Goal: Task Accomplishment & Management: Manage account settings

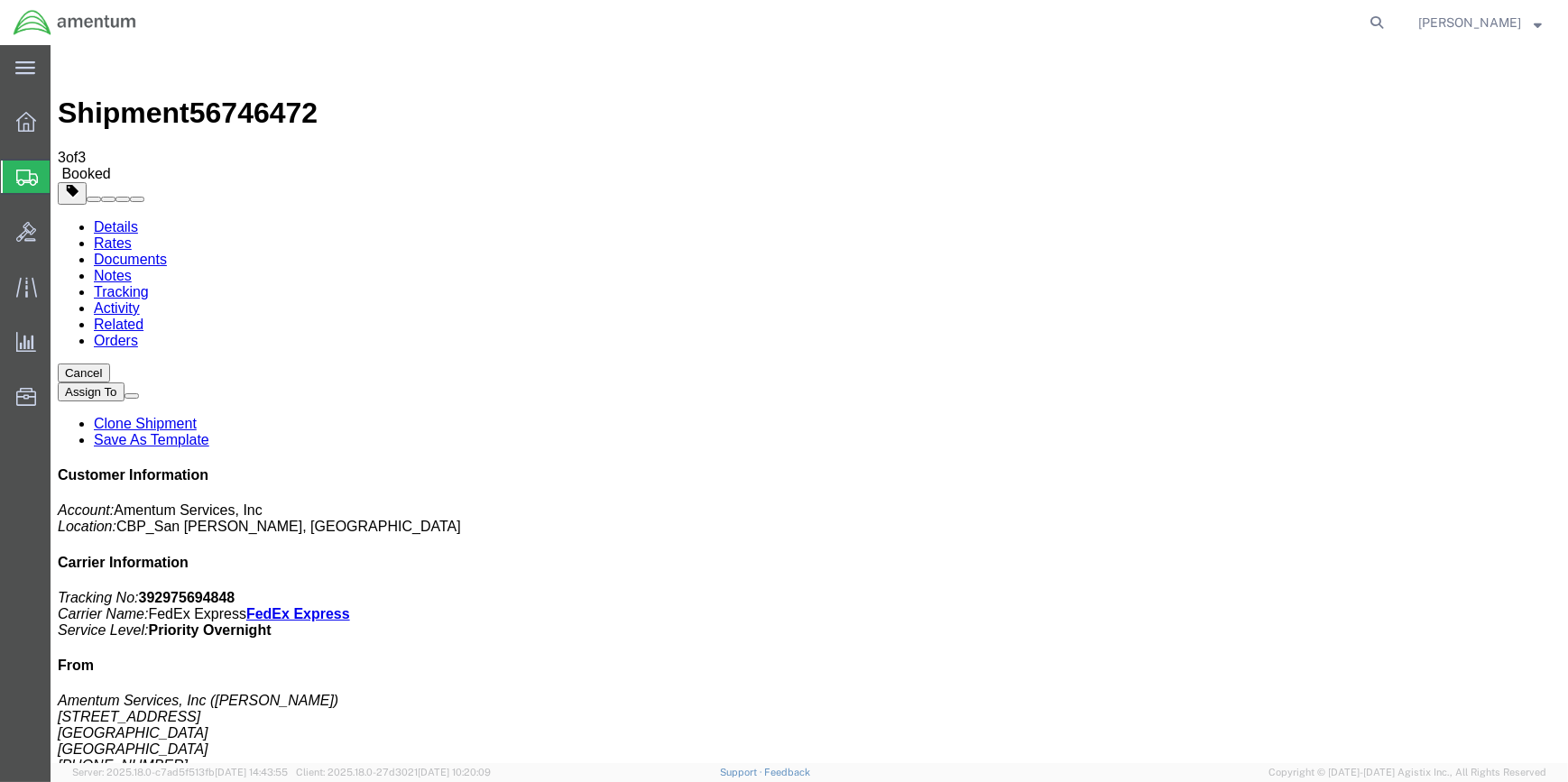
click at [0, 0] on span "Shipment Manager" at bounding box center [0, 0] width 0 height 0
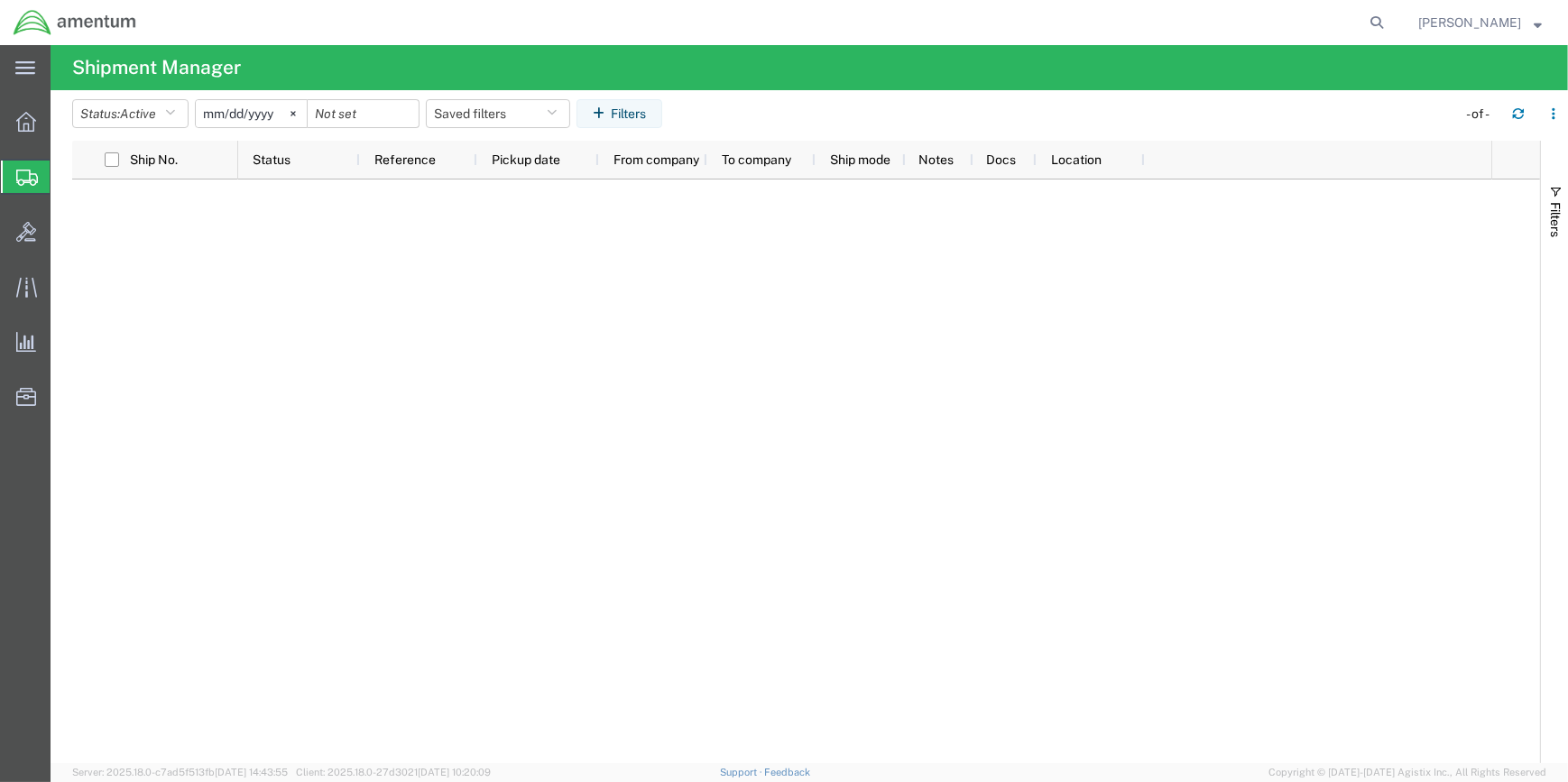
click at [0, 0] on span "Shipment Manager" at bounding box center [0, 0] width 0 height 0
click at [171, 113] on icon "button" at bounding box center [169, 114] width 10 height 13
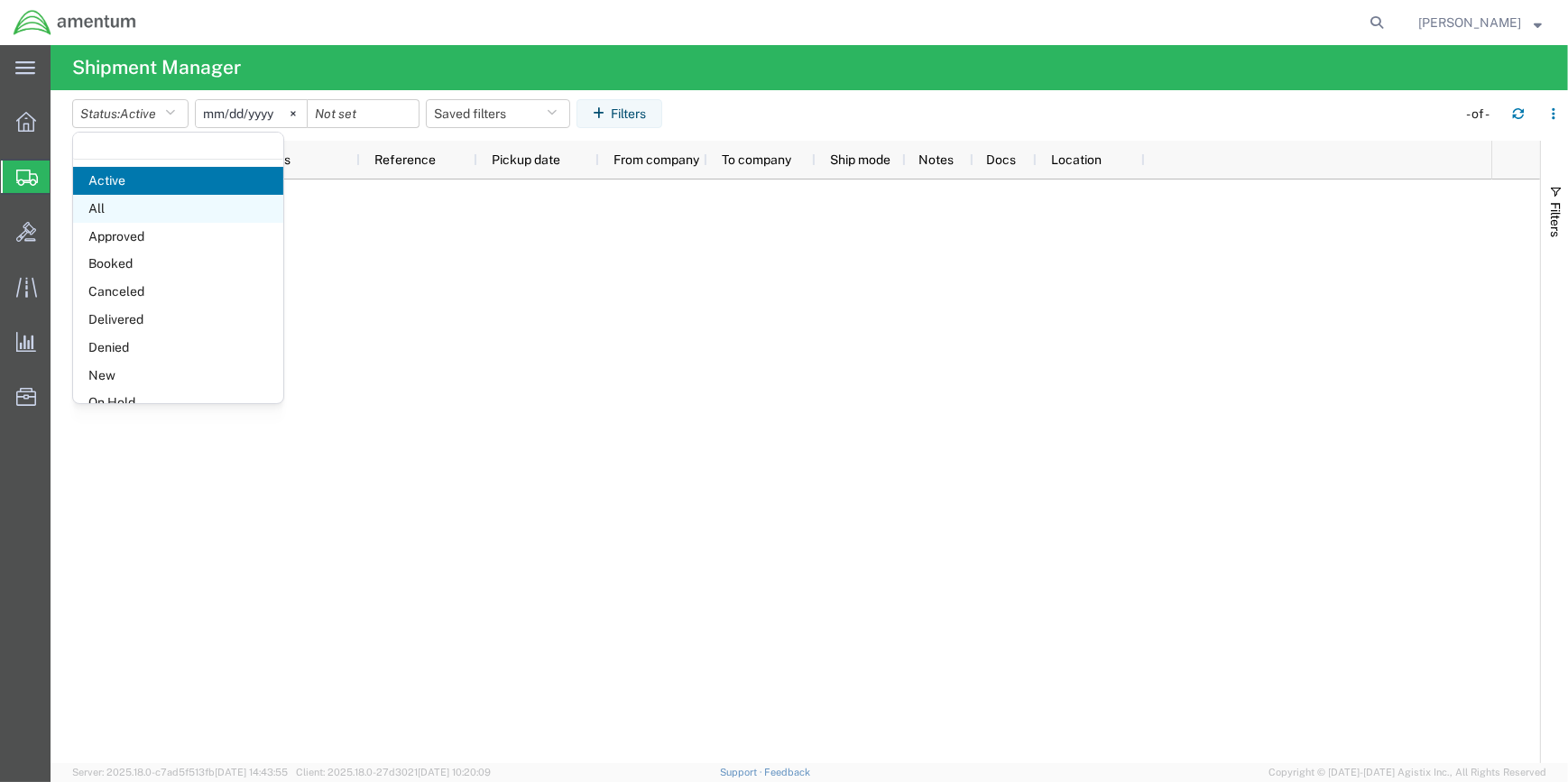
click at [105, 204] on span "All" at bounding box center [177, 208] width 210 height 28
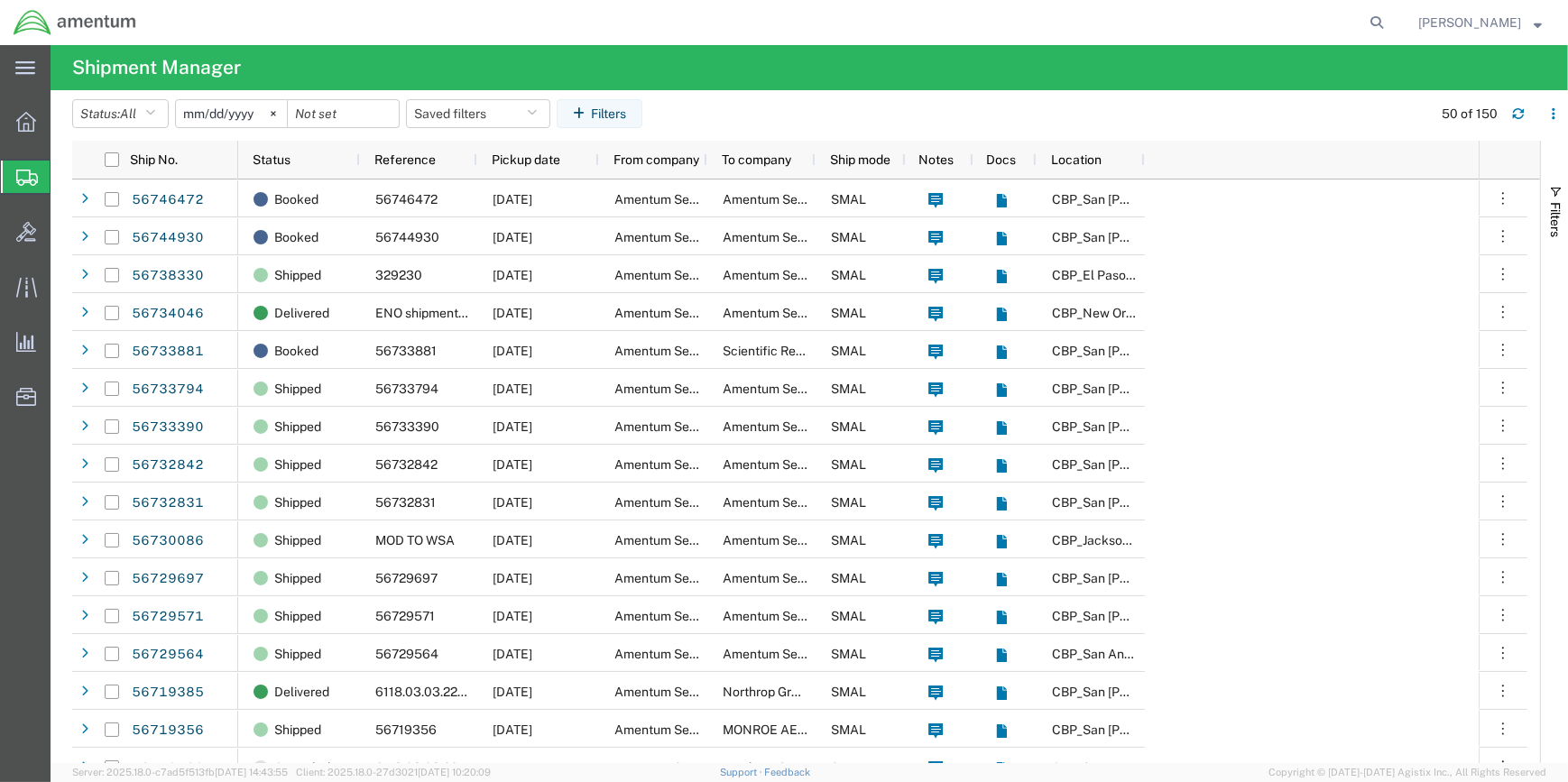
click at [235, 112] on input "[DATE]" at bounding box center [231, 114] width 111 height 27
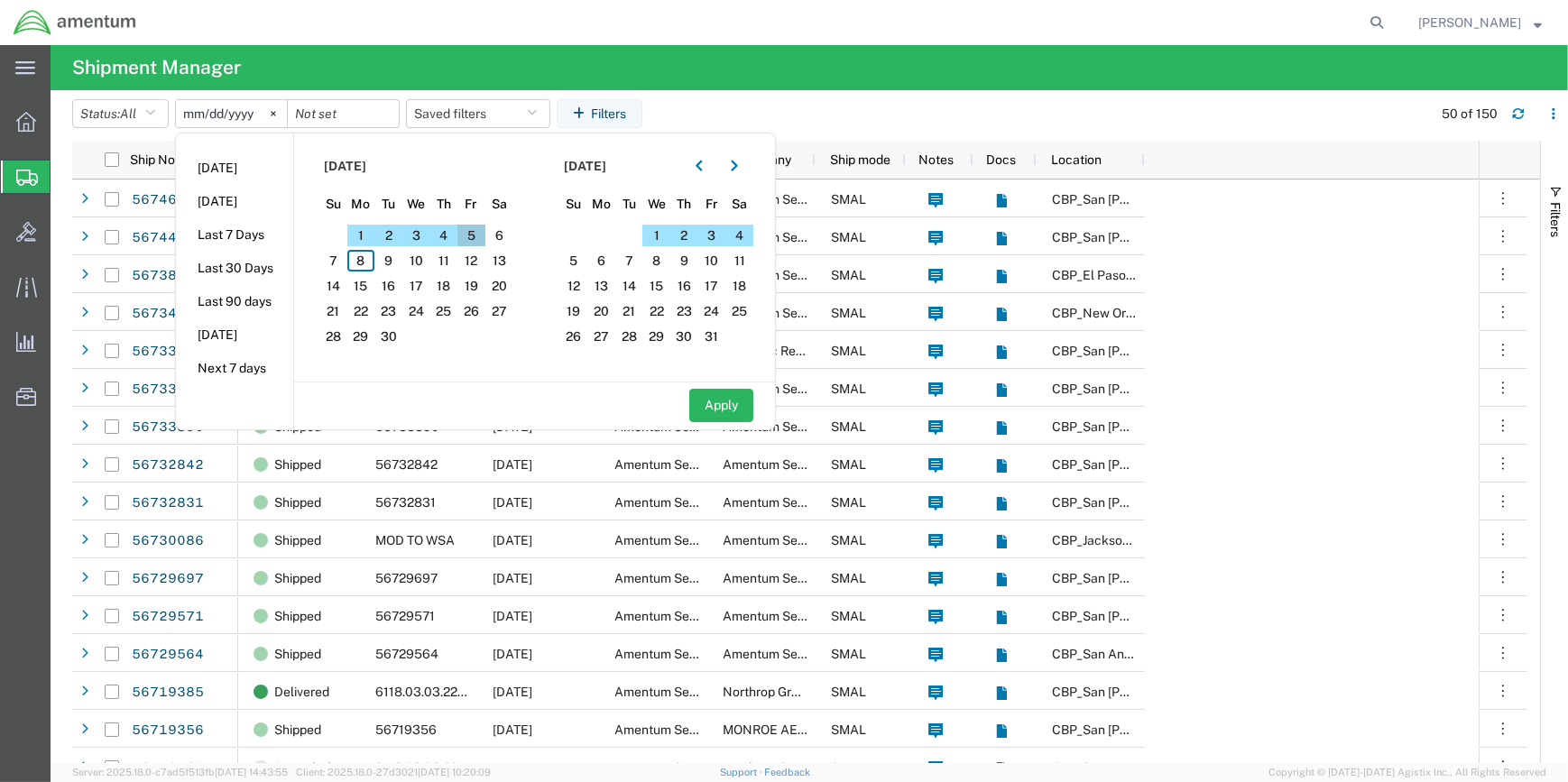
click at [477, 235] on span "5" at bounding box center [471, 236] width 28 height 22
click at [718, 406] on button "Apply" at bounding box center [721, 405] width 64 height 34
type input "[DATE]"
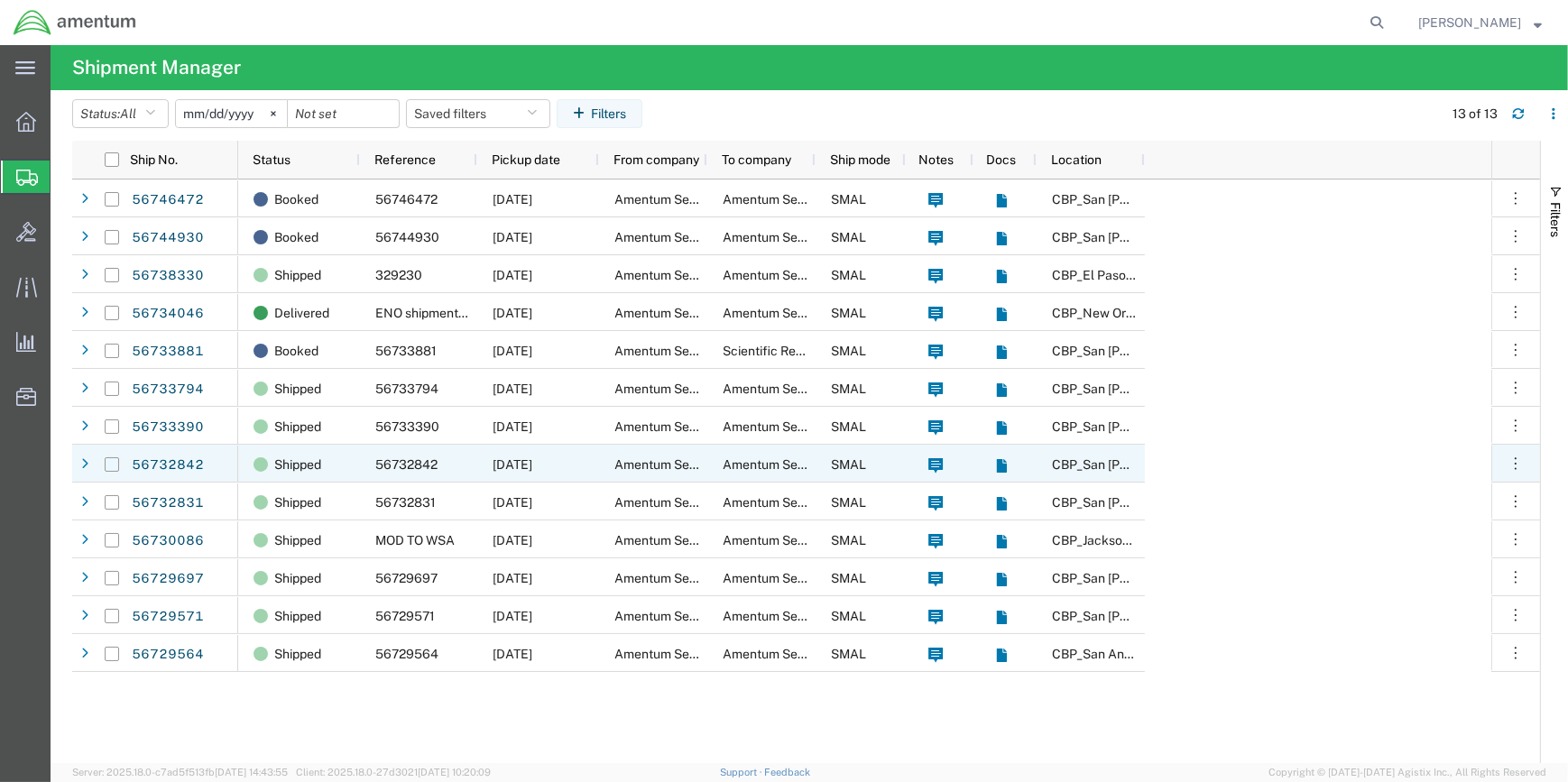
drag, startPoint x: 111, startPoint y: 461, endPoint x: 253, endPoint y: 468, distance: 142.2
click at [113, 460] on input "Press Space to toggle row selection (unchecked)" at bounding box center [112, 465] width 15 height 15
checkbox input "true"
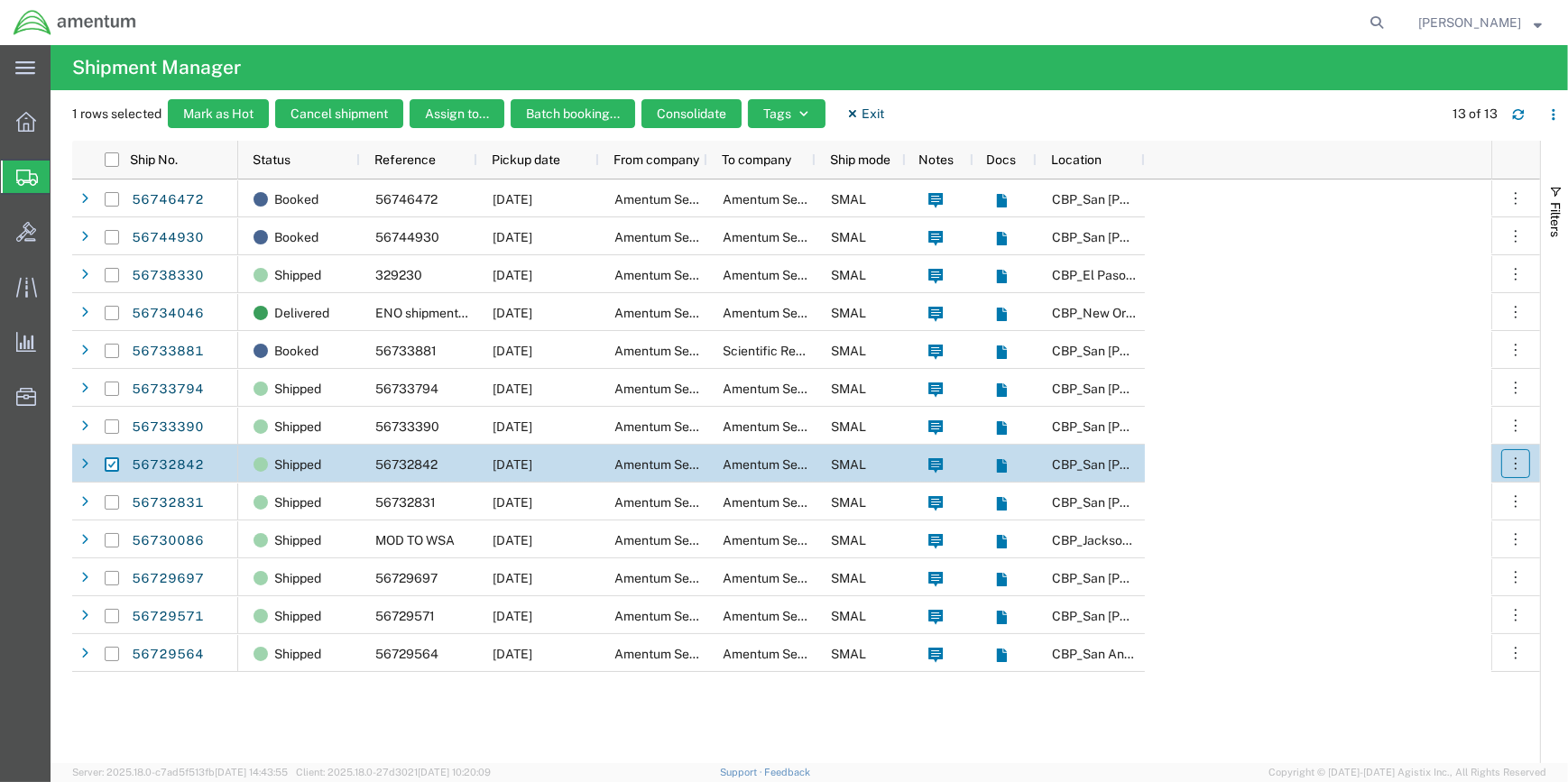
click at [1524, 464] on button "button" at bounding box center [1515, 464] width 29 height 29
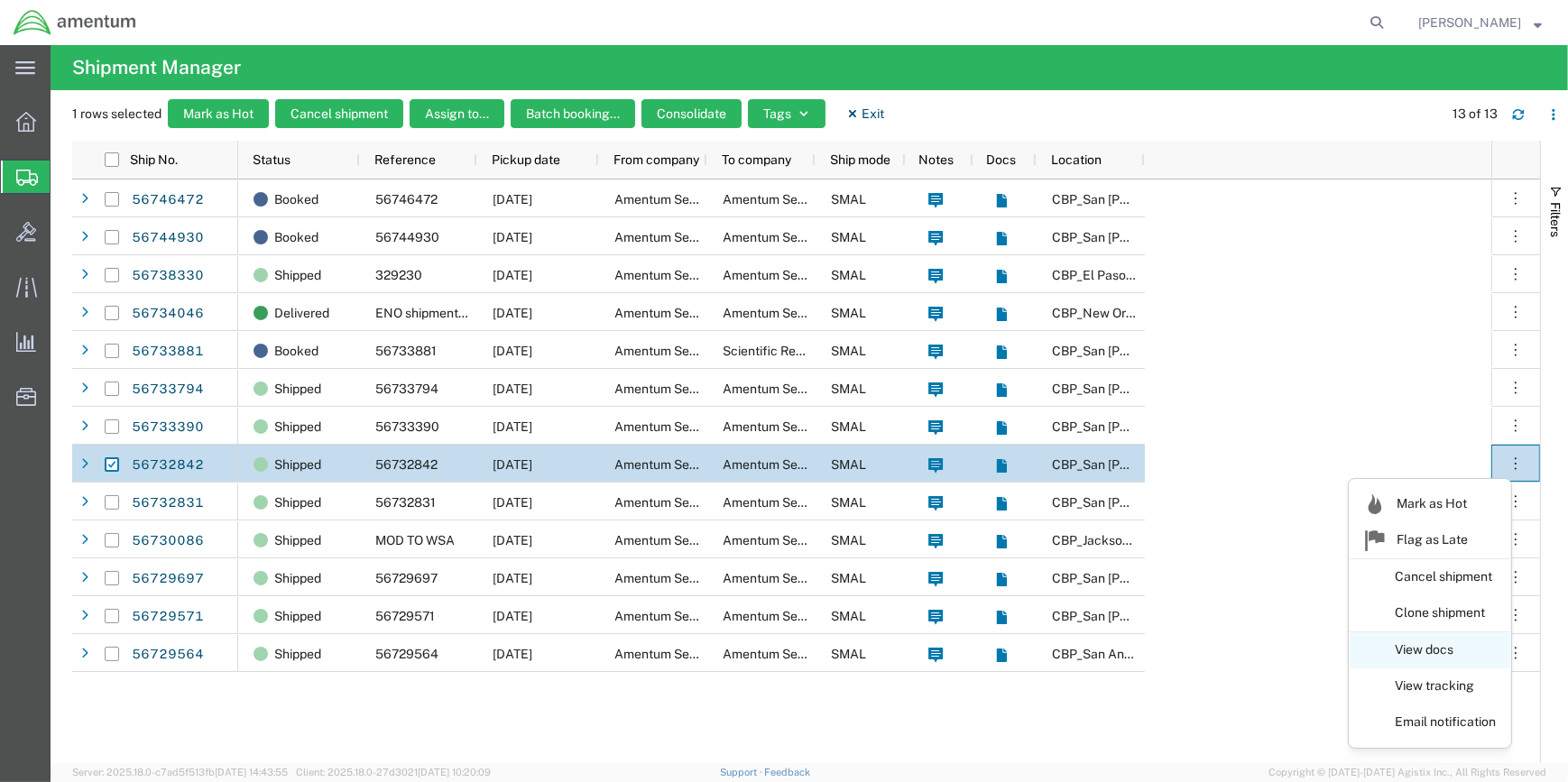
click at [1420, 645] on link "View docs" at bounding box center [1430, 650] width 161 height 33
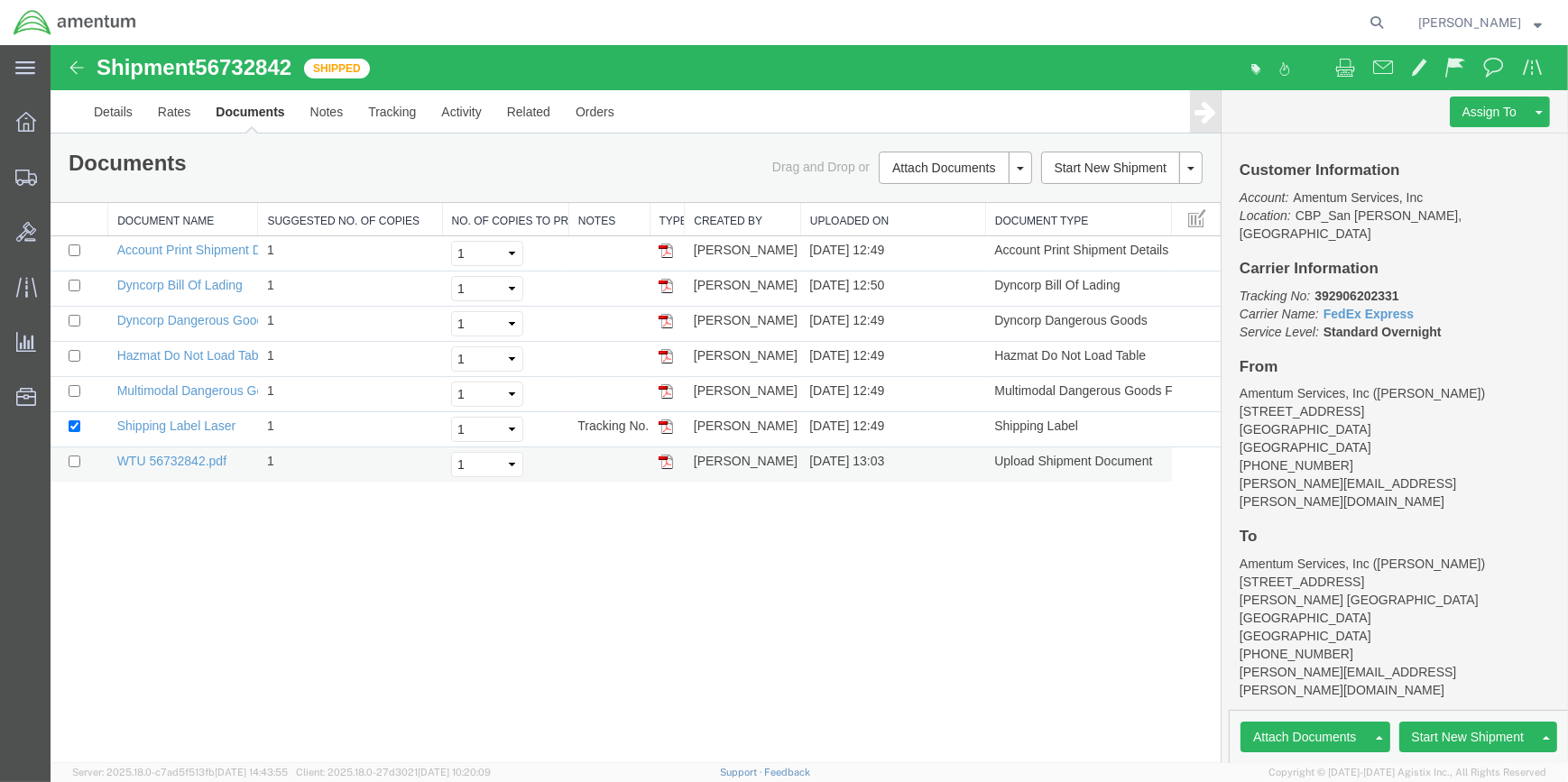
click at [668, 461] on img at bounding box center [666, 462] width 15 height 15
click at [0, 0] on span "Shipment Manager" at bounding box center [0, 0] width 0 height 0
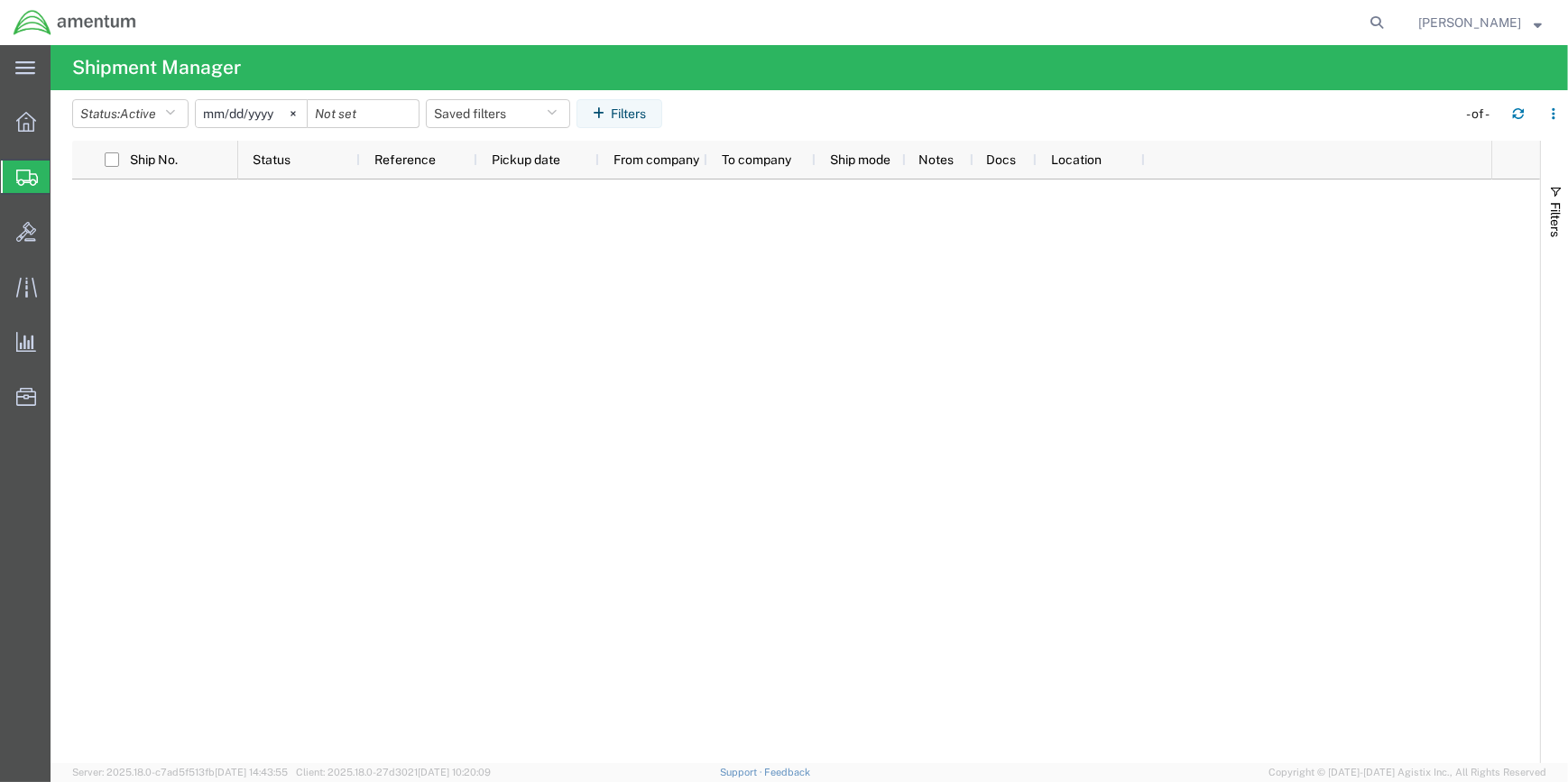
click at [0, 0] on span "Shipment Manager" at bounding box center [0, 0] width 0 height 0
click at [174, 109] on icon "button" at bounding box center [169, 114] width 10 height 13
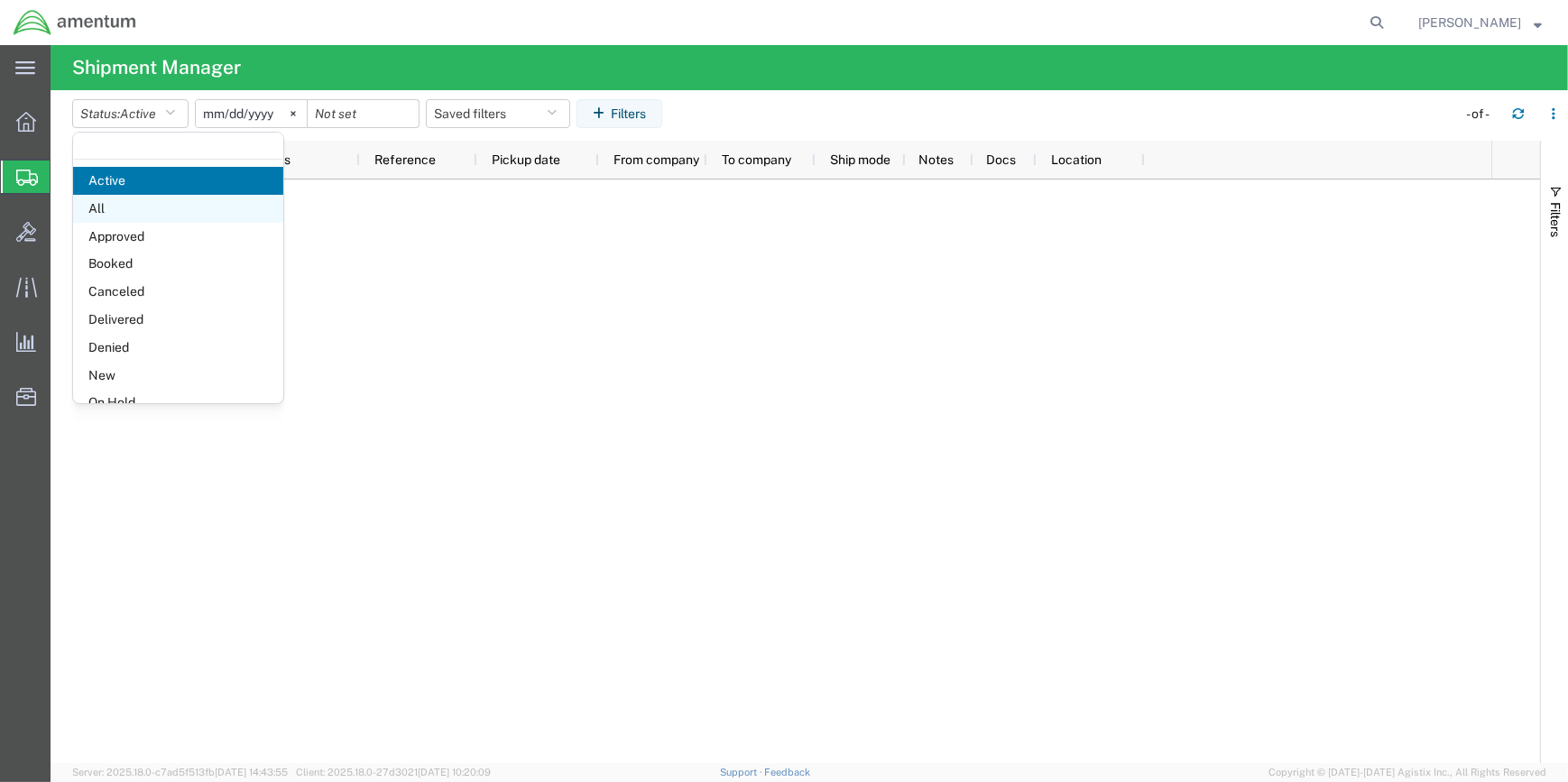
click at [105, 206] on span "All" at bounding box center [177, 208] width 210 height 28
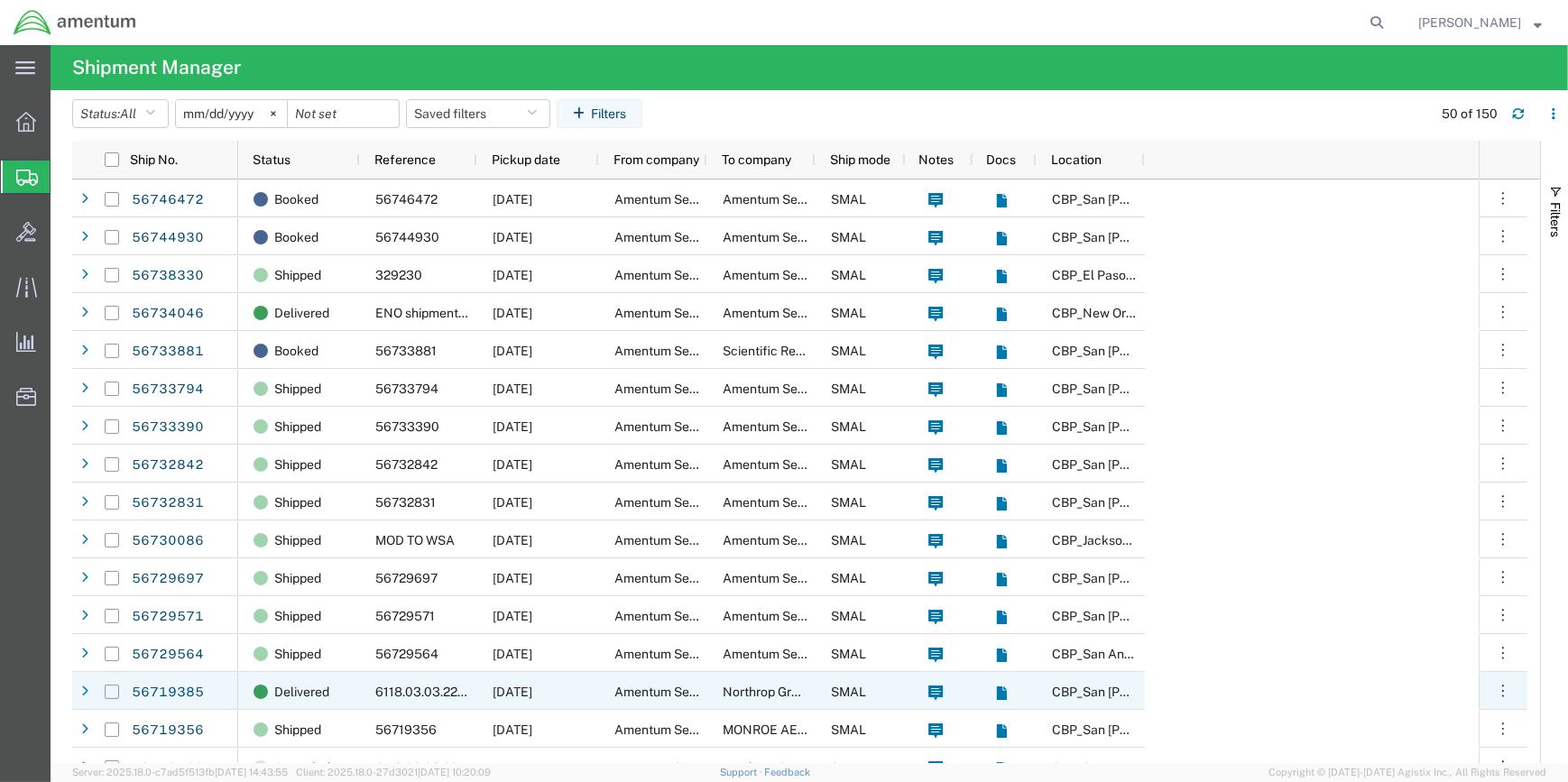
click at [111, 692] on input "Press Space to toggle row selection (unchecked)" at bounding box center [112, 692] width 15 height 15
checkbox input "true"
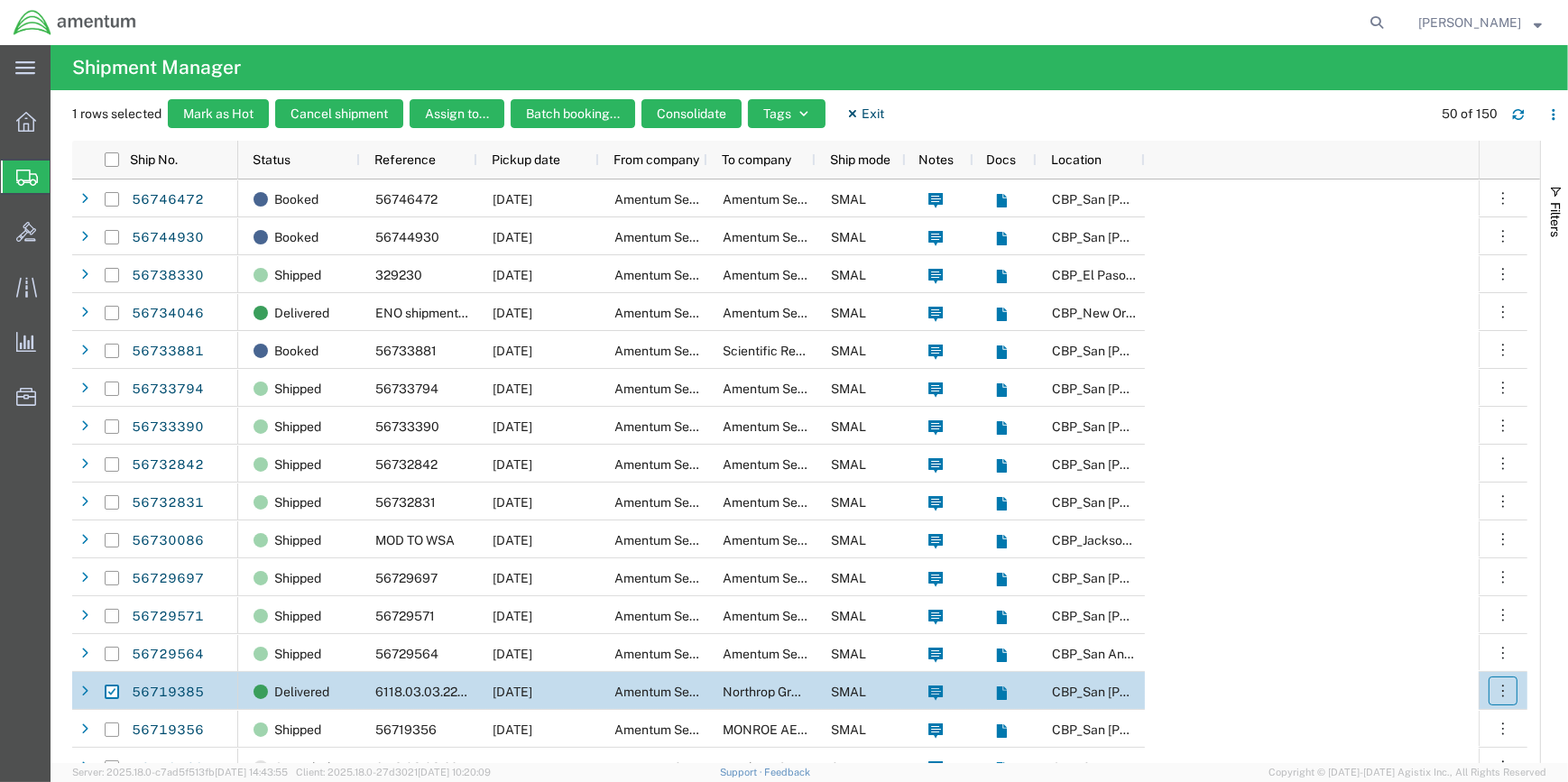
click at [1499, 687] on icon "button" at bounding box center [1503, 691] width 18 height 18
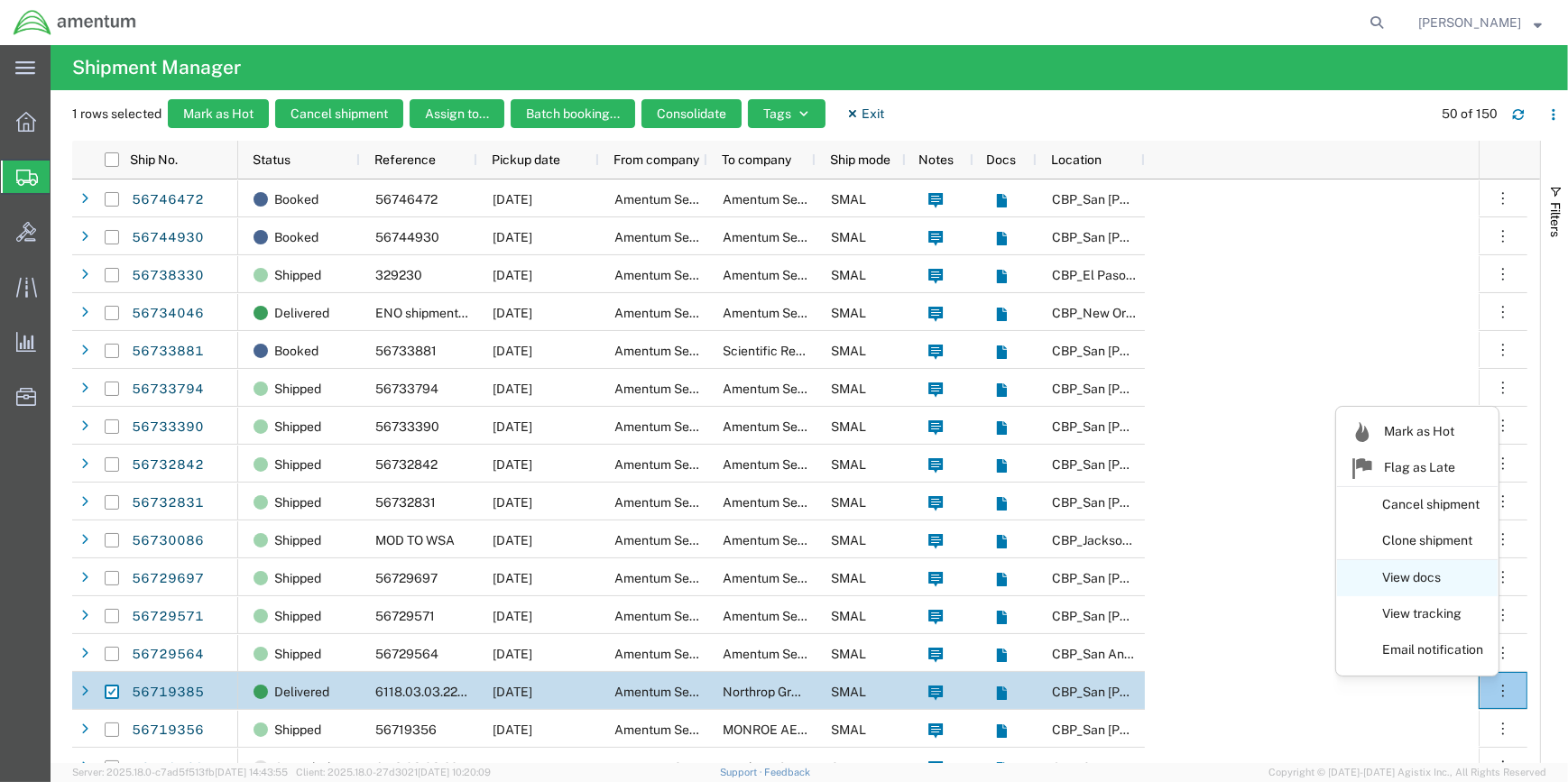
click at [1420, 575] on link "View docs" at bounding box center [1417, 578] width 161 height 33
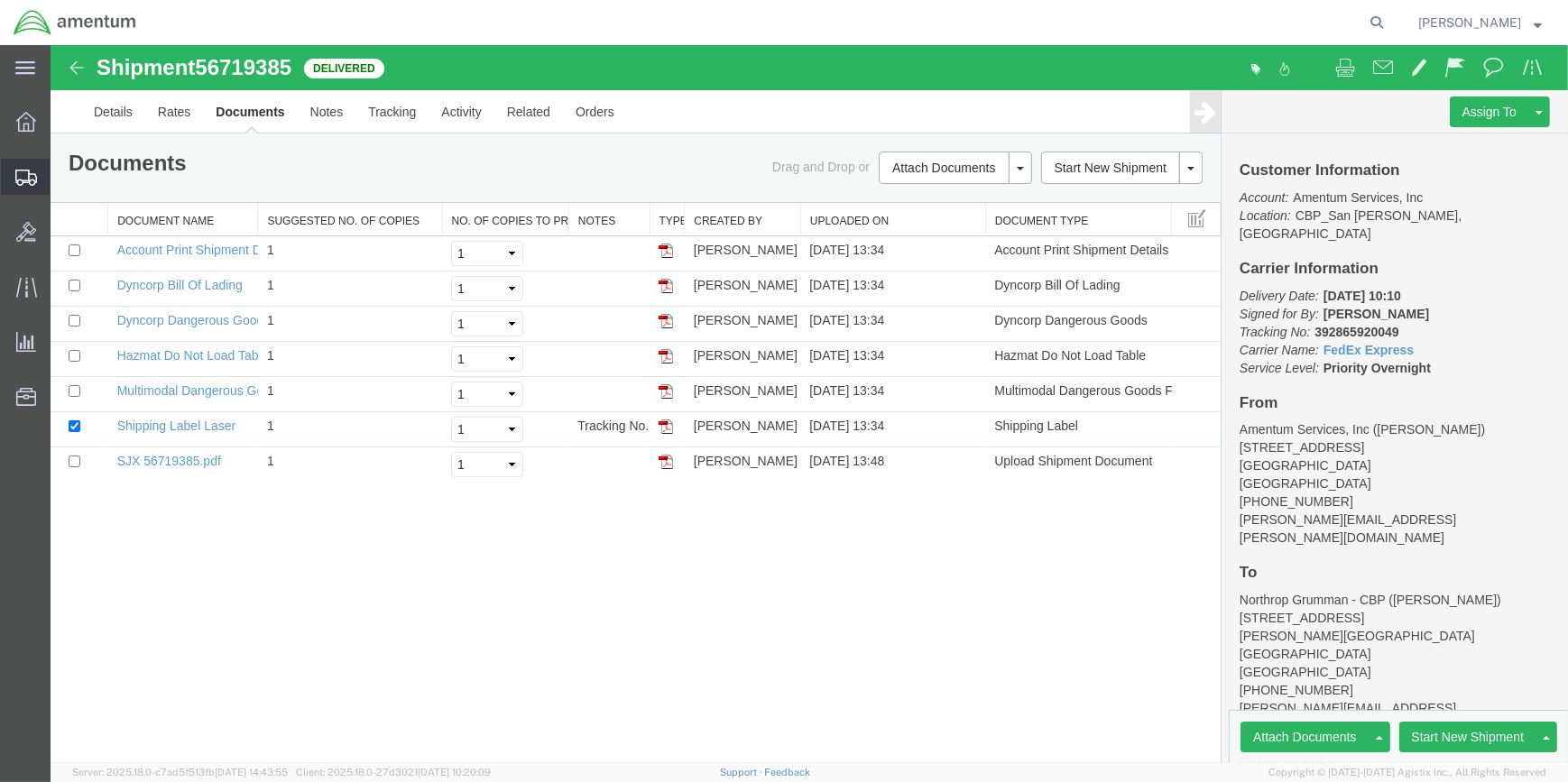
click at [0, 0] on span "Shipment Manager" at bounding box center [0, 0] width 0 height 0
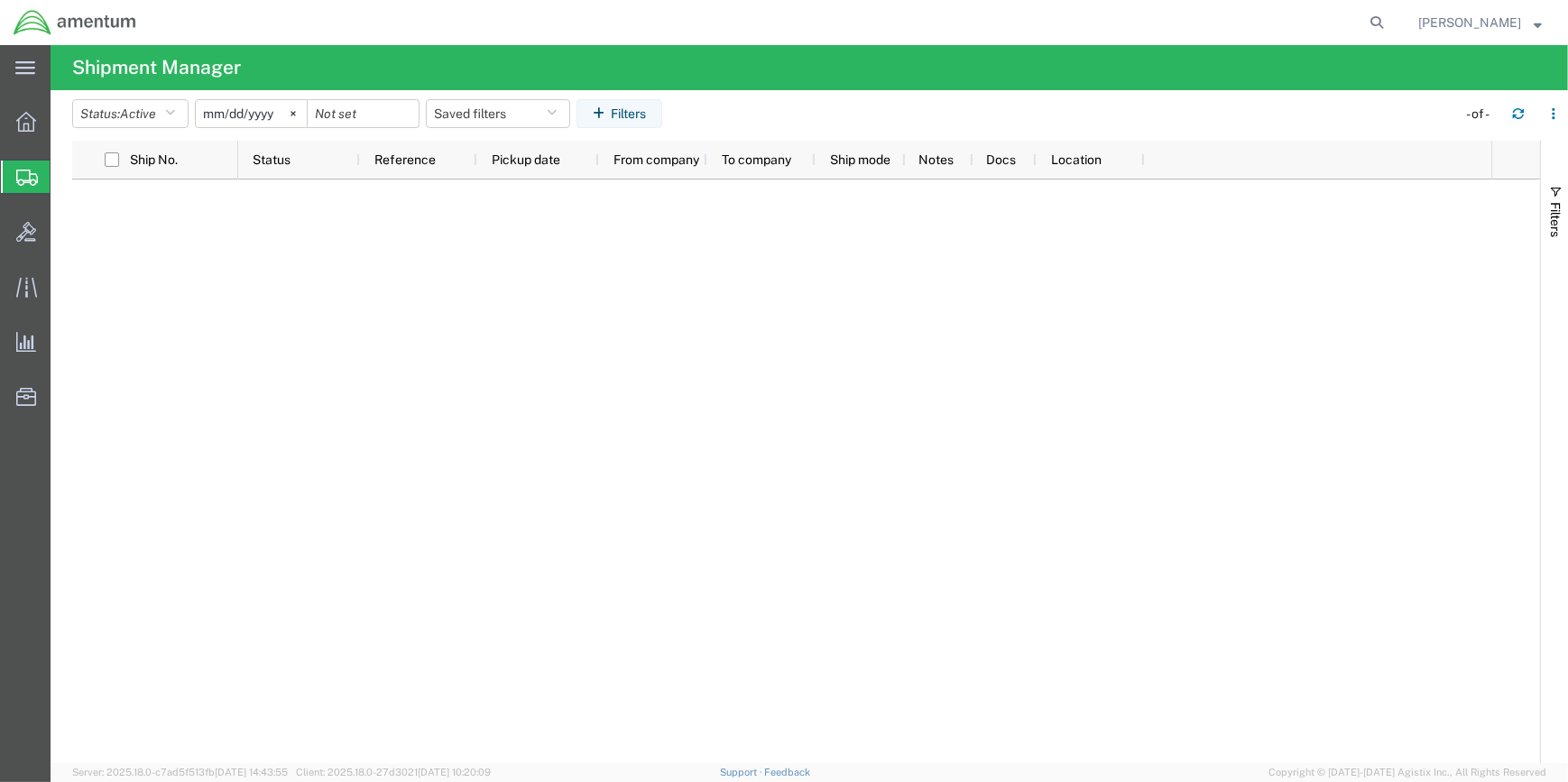
click at [284, 114] on input "[DATE]" at bounding box center [251, 114] width 111 height 27
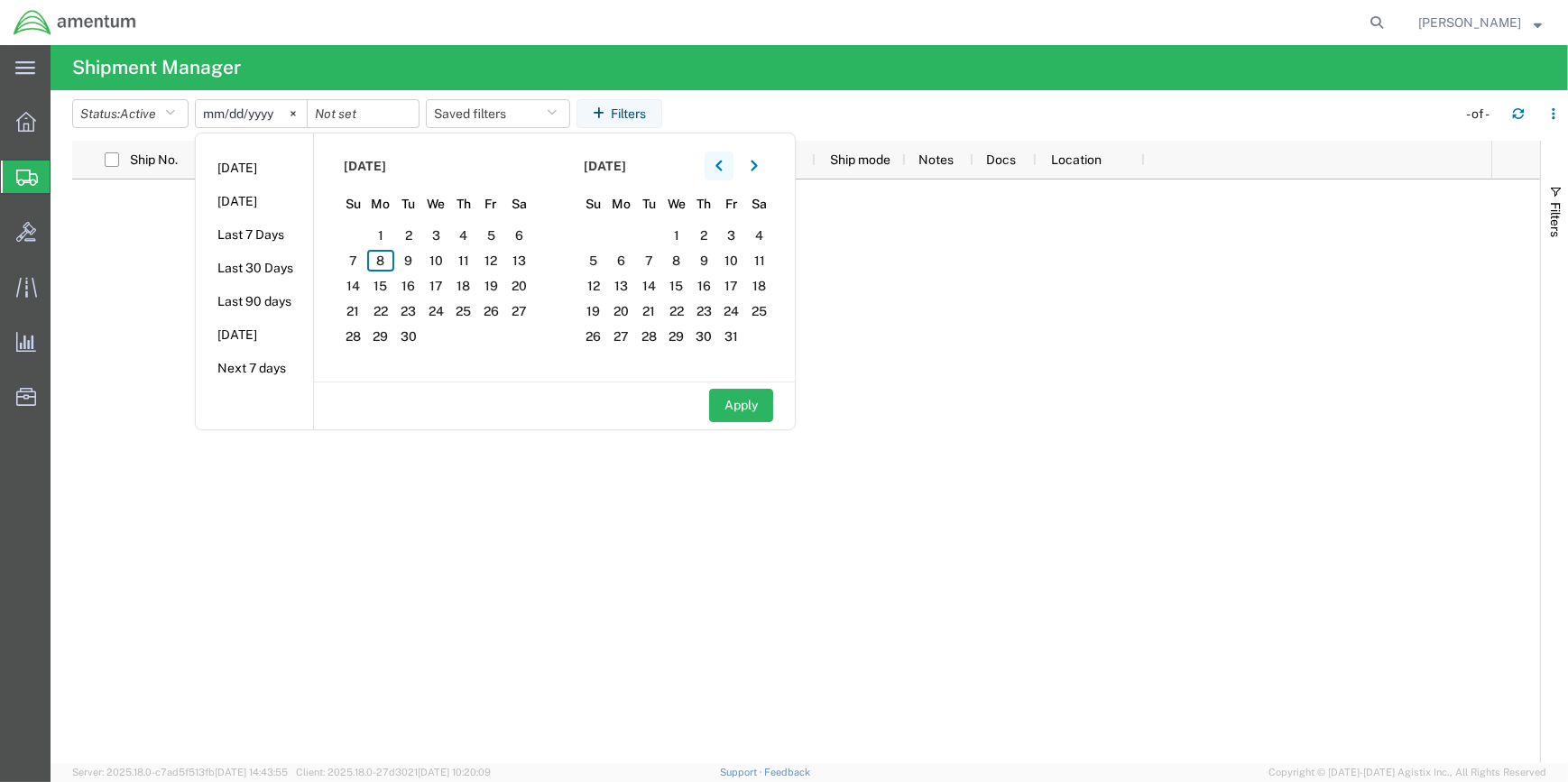
click at [722, 168] on icon "button" at bounding box center [719, 166] width 7 height 13
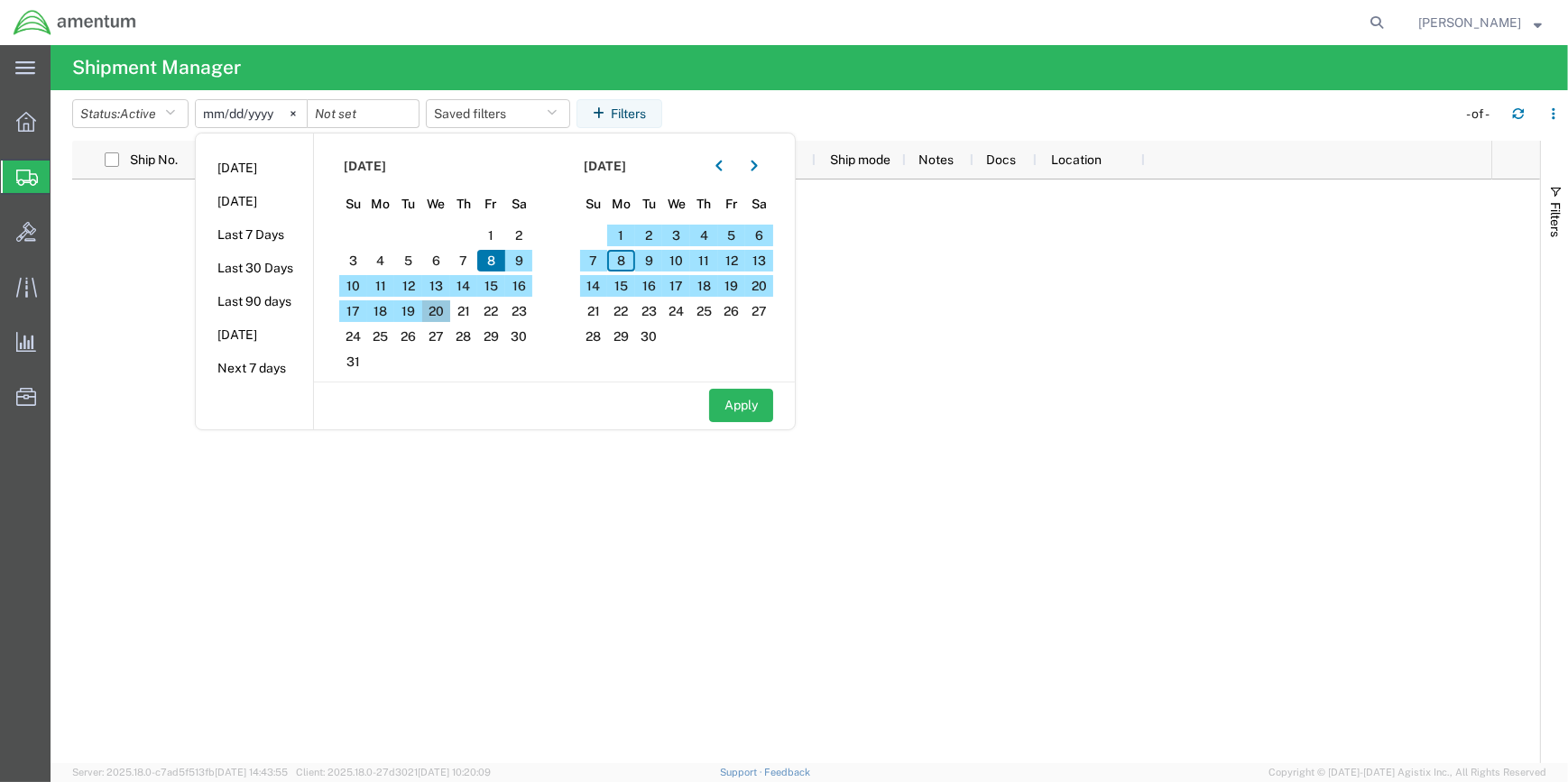
click at [441, 309] on span "20" at bounding box center [436, 311] width 28 height 22
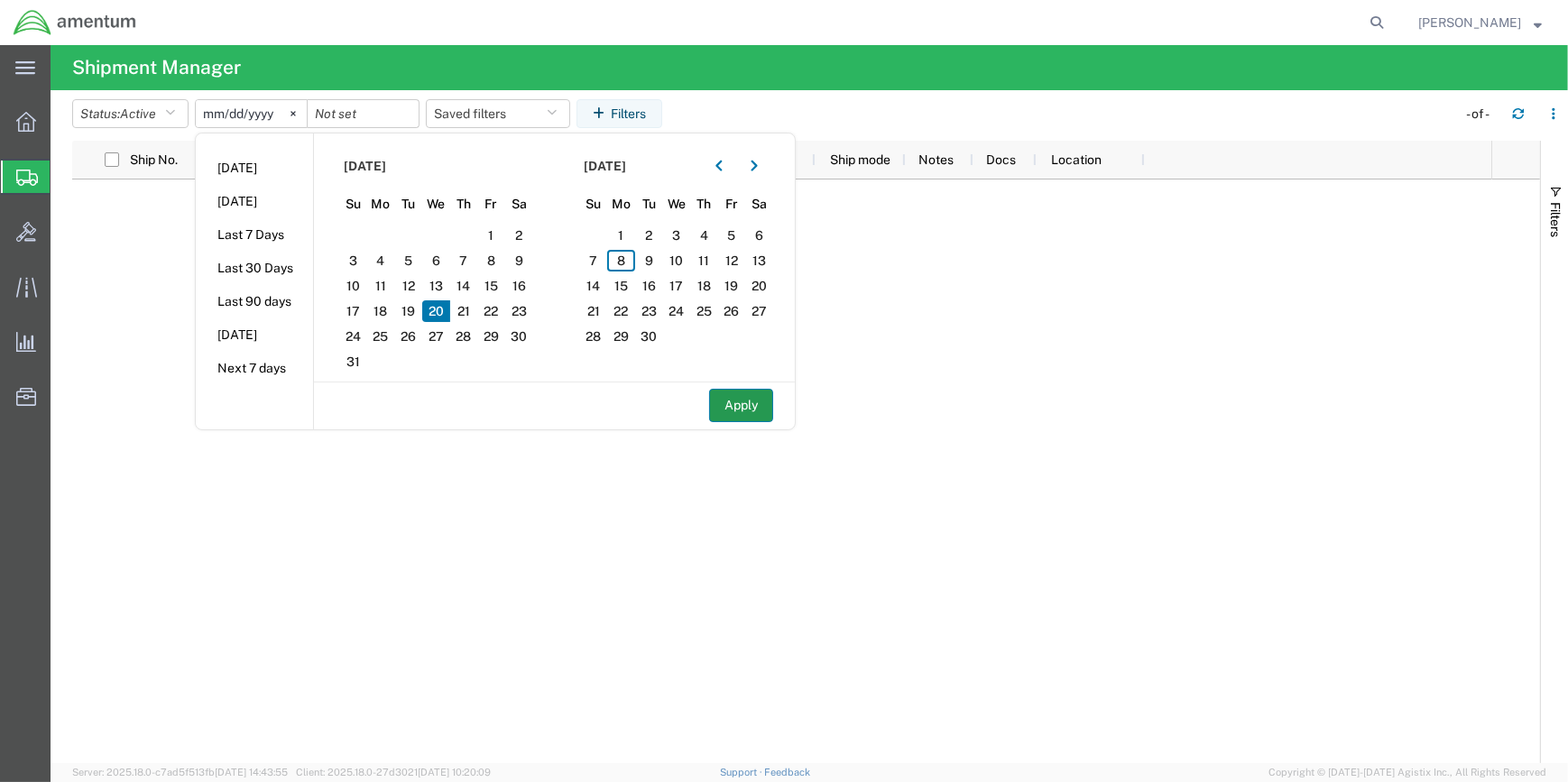
click at [744, 403] on button "Apply" at bounding box center [741, 405] width 64 height 34
type input "[DATE]"
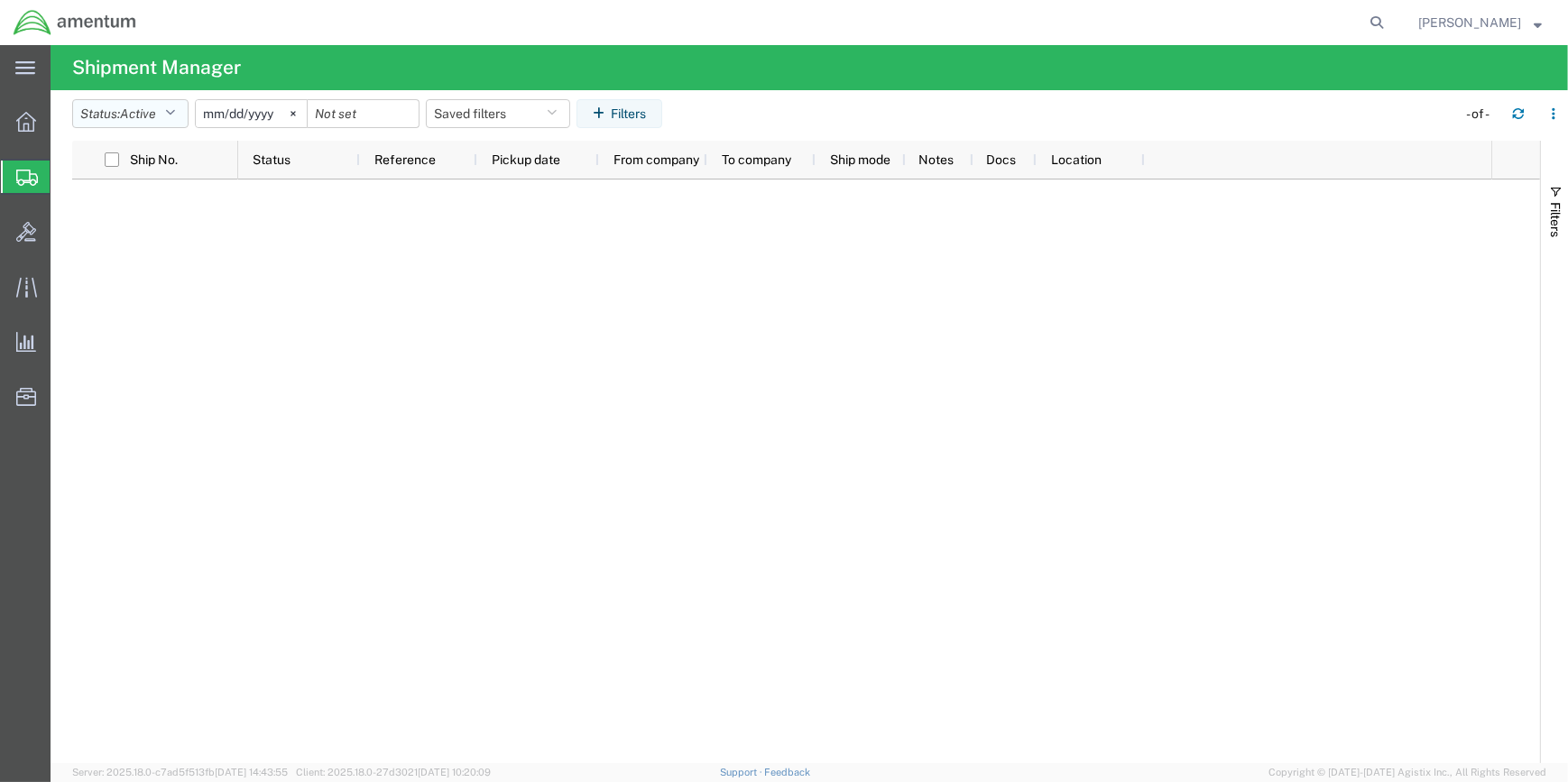
click at [175, 109] on icon "button" at bounding box center [169, 114] width 10 height 13
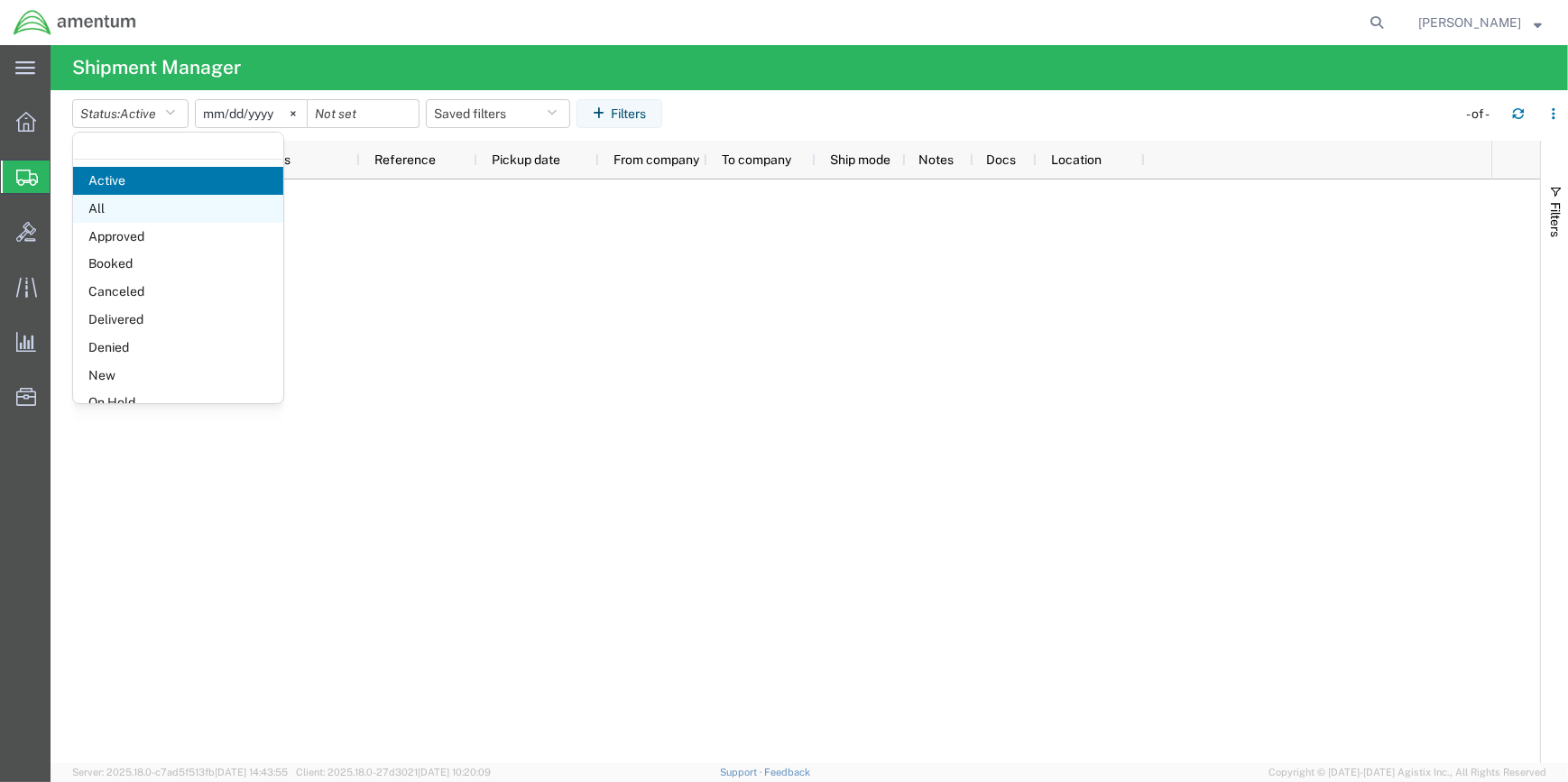
click at [102, 199] on span "All" at bounding box center [177, 208] width 210 height 28
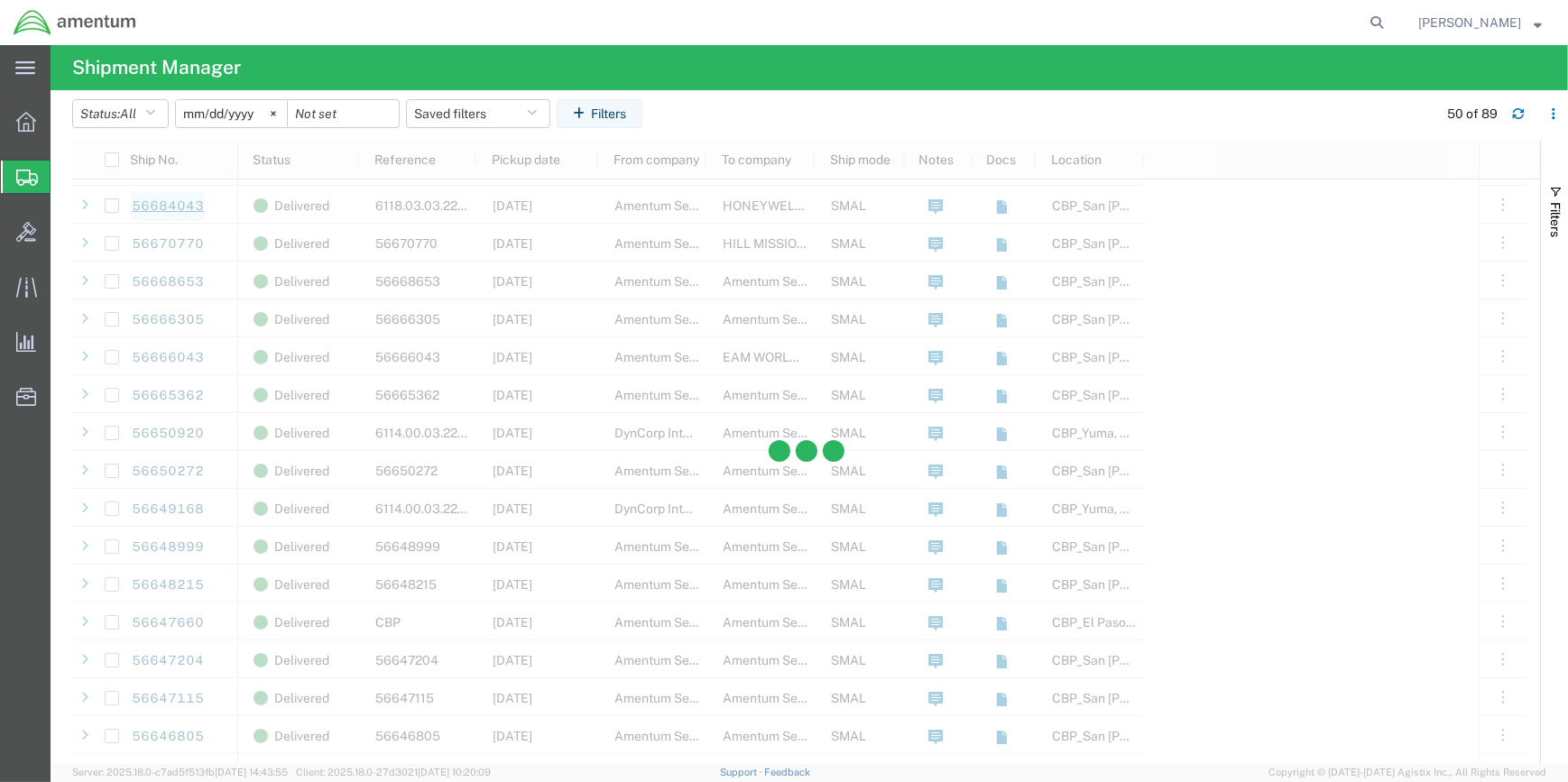
scroll to position [1311, 0]
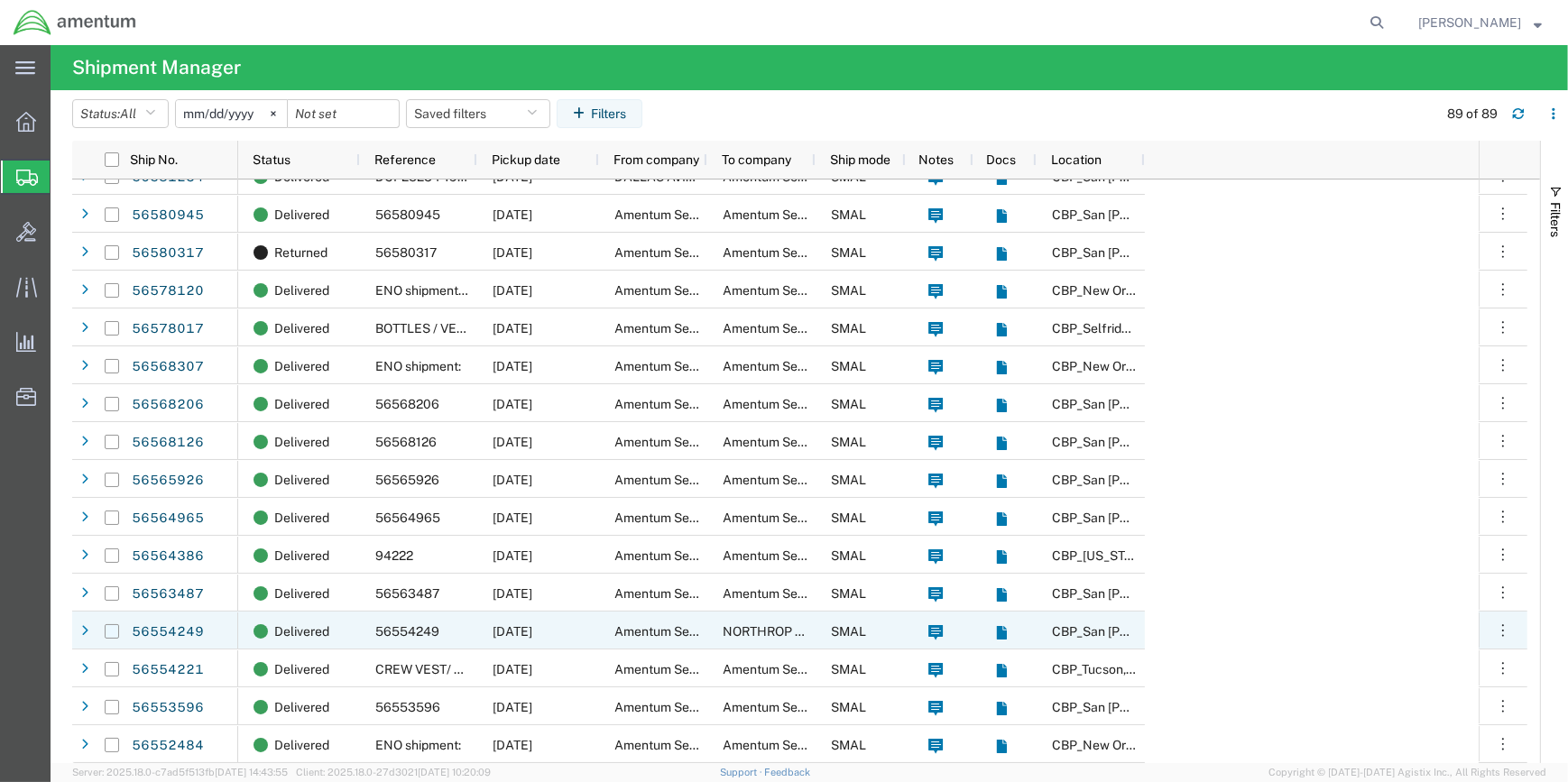
click at [107, 626] on input "Press Space to toggle row selection (unchecked)" at bounding box center [112, 631] width 15 height 15
checkbox input "true"
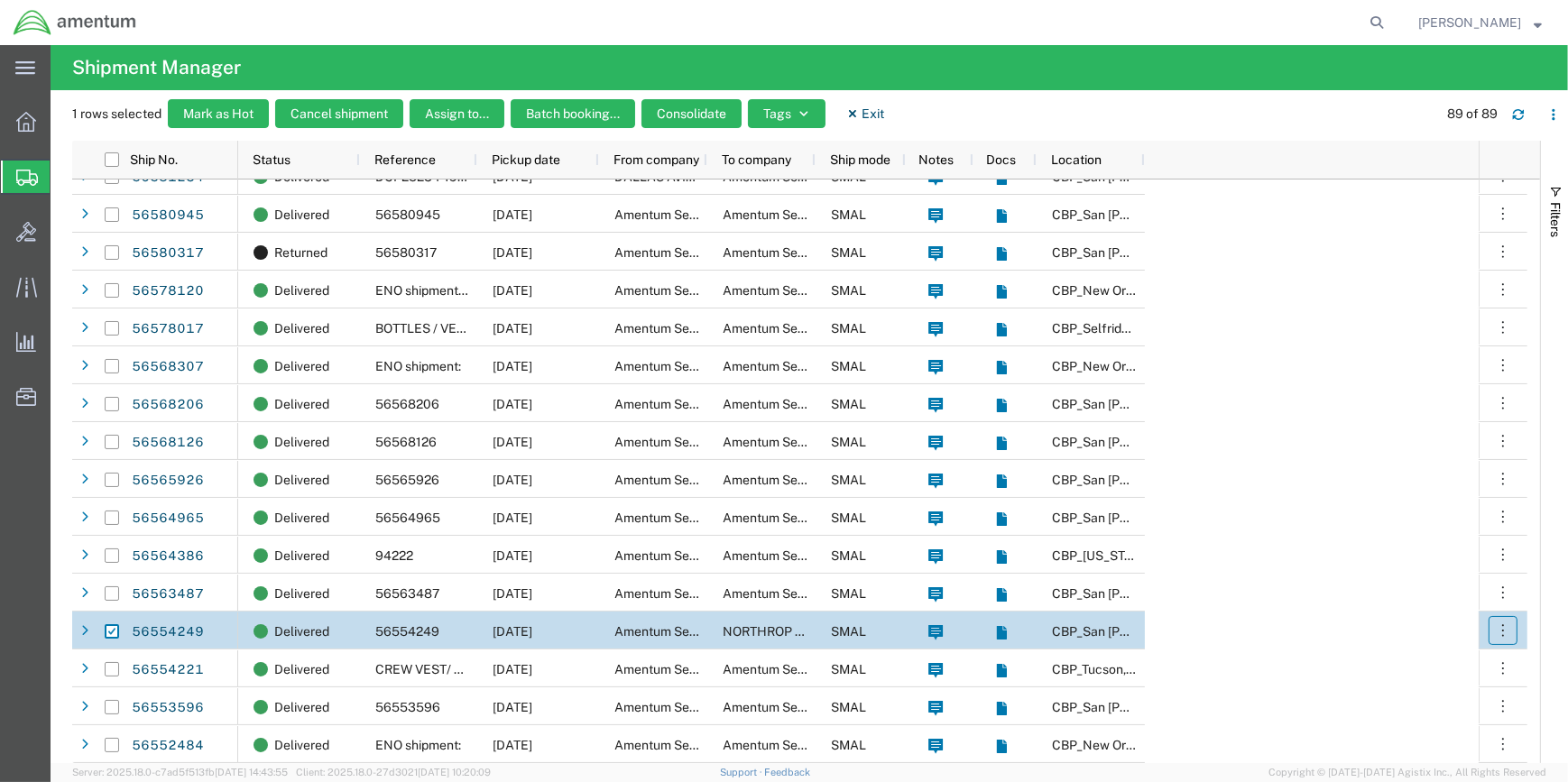
click at [1498, 629] on icon "button" at bounding box center [1503, 630] width 18 height 18
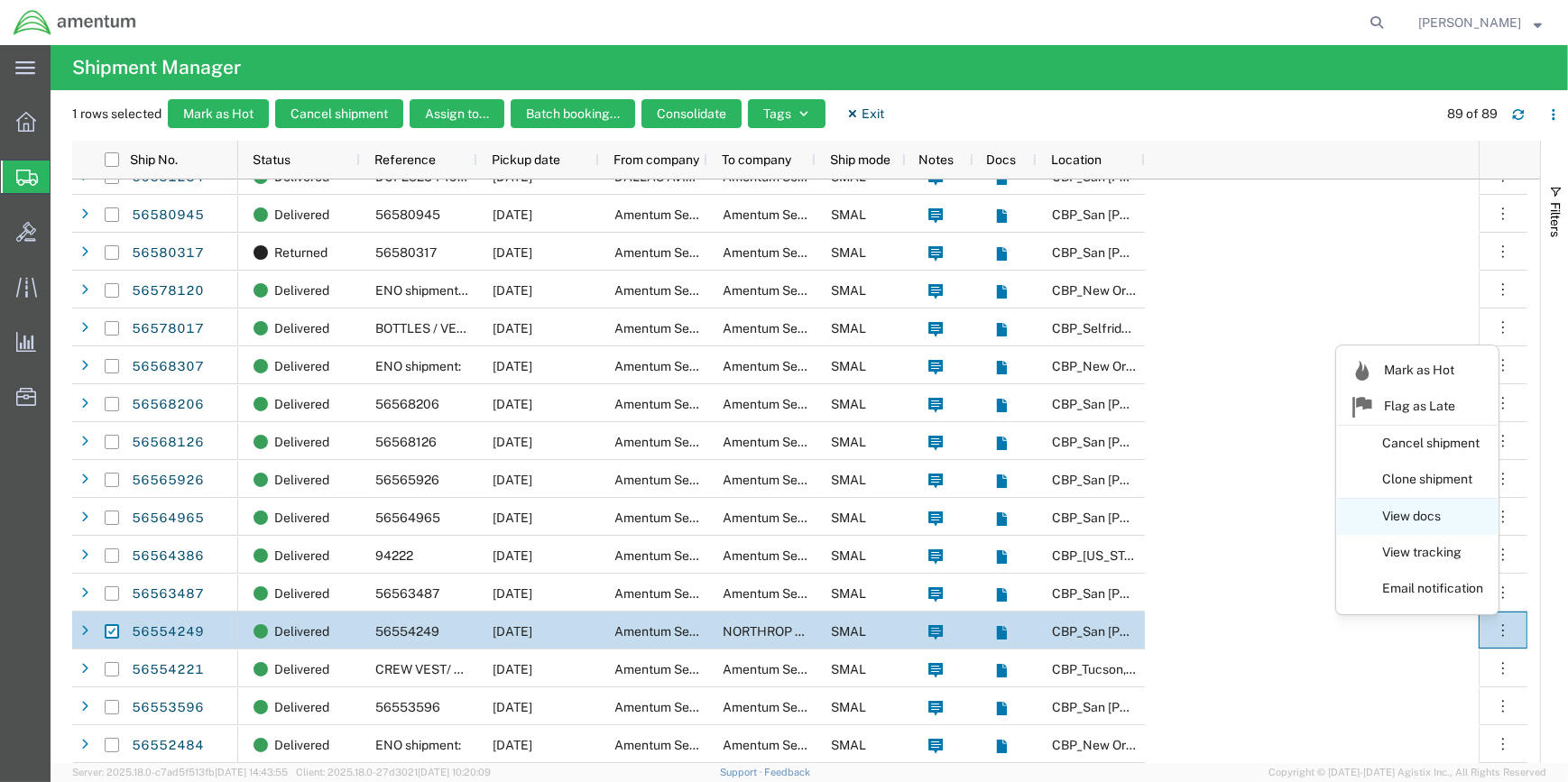
click at [1416, 514] on link "View docs" at bounding box center [1417, 516] width 161 height 33
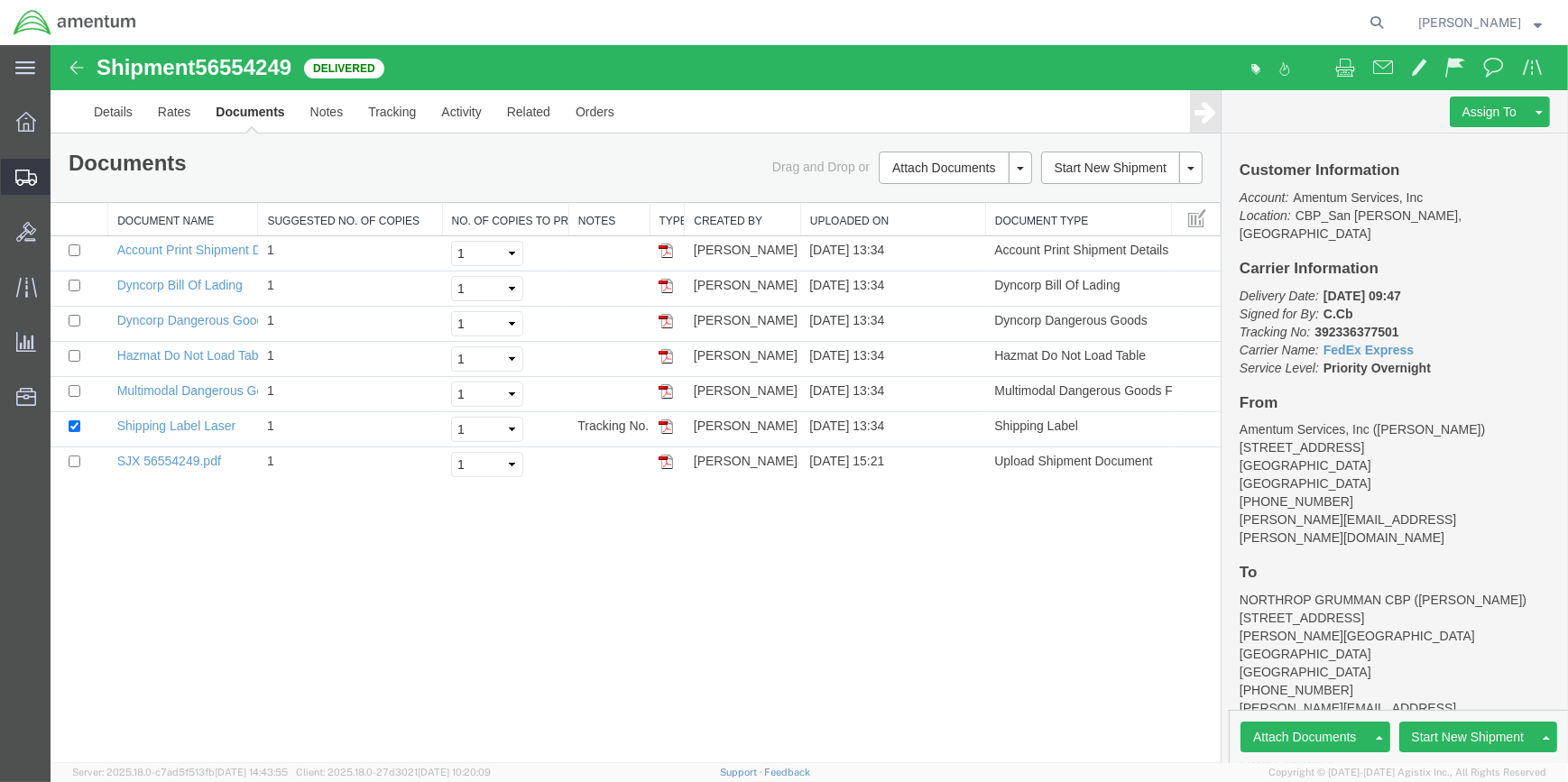
click at [0, 0] on span "Shipment Manager" at bounding box center [0, 0] width 0 height 0
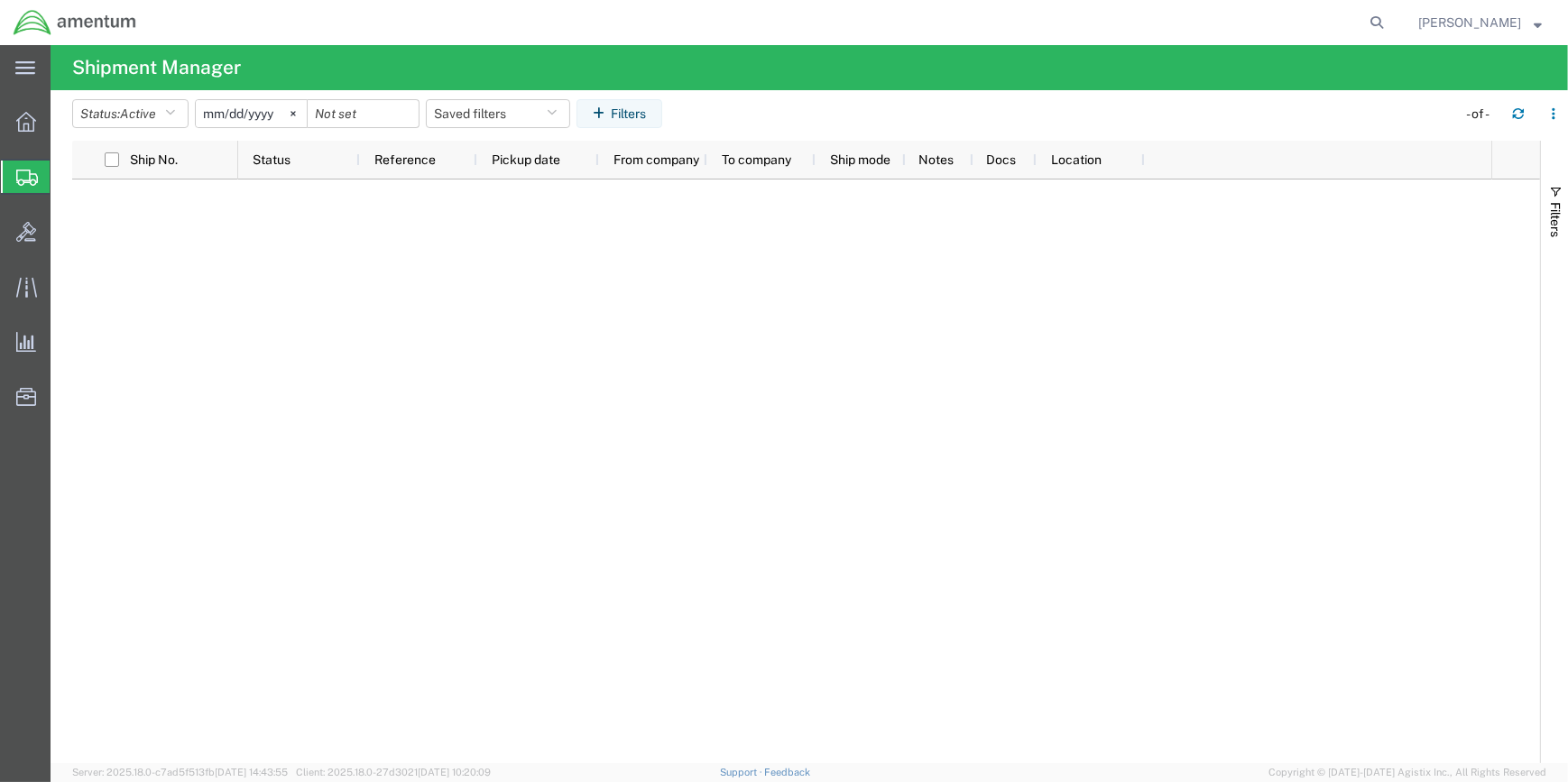
click at [0, 0] on span "Shipment Manager" at bounding box center [0, 0] width 0 height 0
click at [302, 109] on svg-icon at bounding box center [293, 114] width 27 height 27
click at [266, 116] on input "date" at bounding box center [251, 114] width 111 height 27
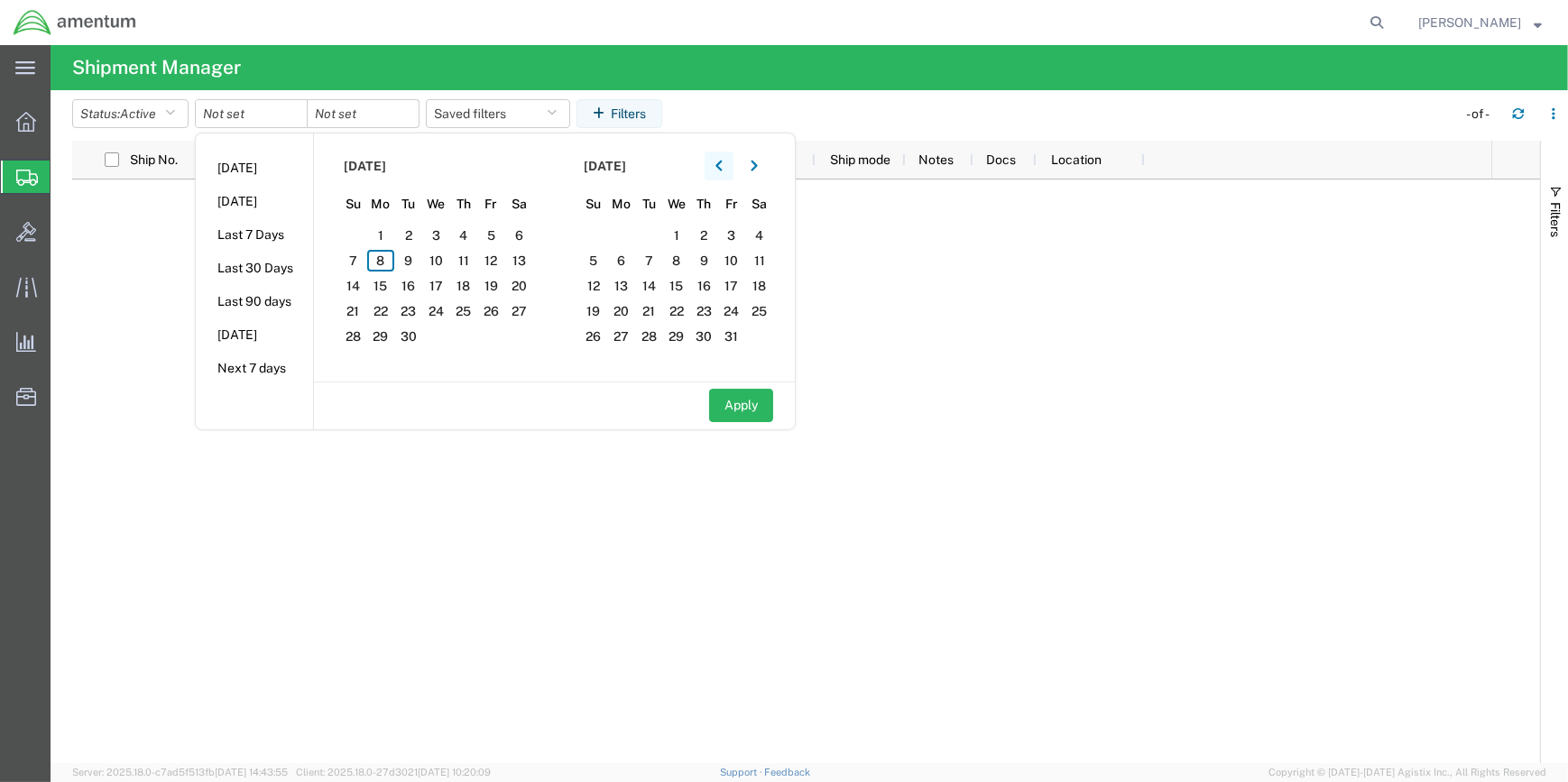
click at [718, 162] on button "button" at bounding box center [719, 166] width 29 height 29
click at [496, 307] on span "22" at bounding box center [491, 311] width 28 height 22
click at [765, 406] on button "Apply" at bounding box center [741, 405] width 64 height 34
type input "[DATE]"
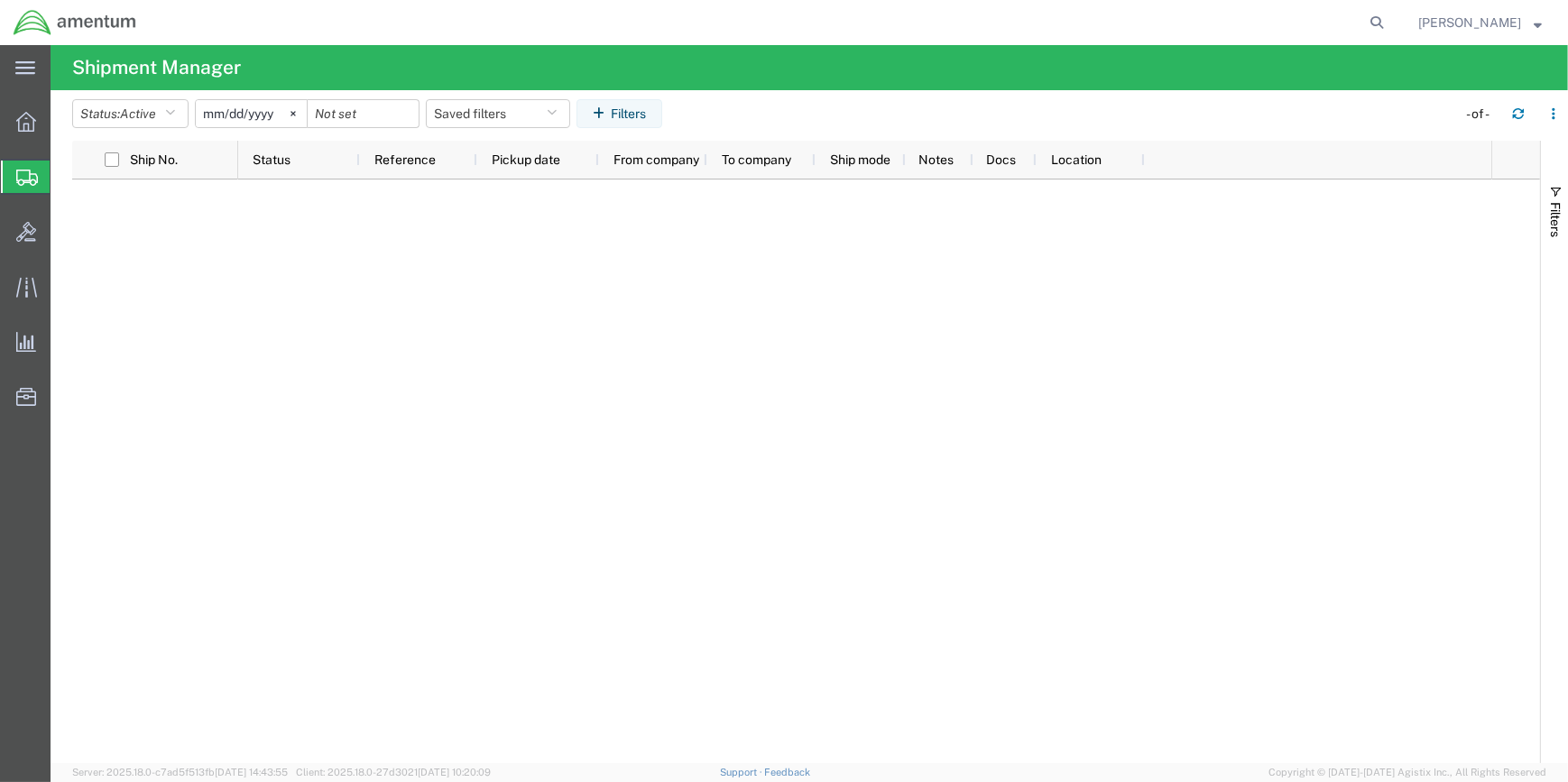
click at [0, 0] on span "Shipment Manager" at bounding box center [0, 0] width 0 height 0
click at [180, 108] on button "Status: Active" at bounding box center [130, 114] width 116 height 29
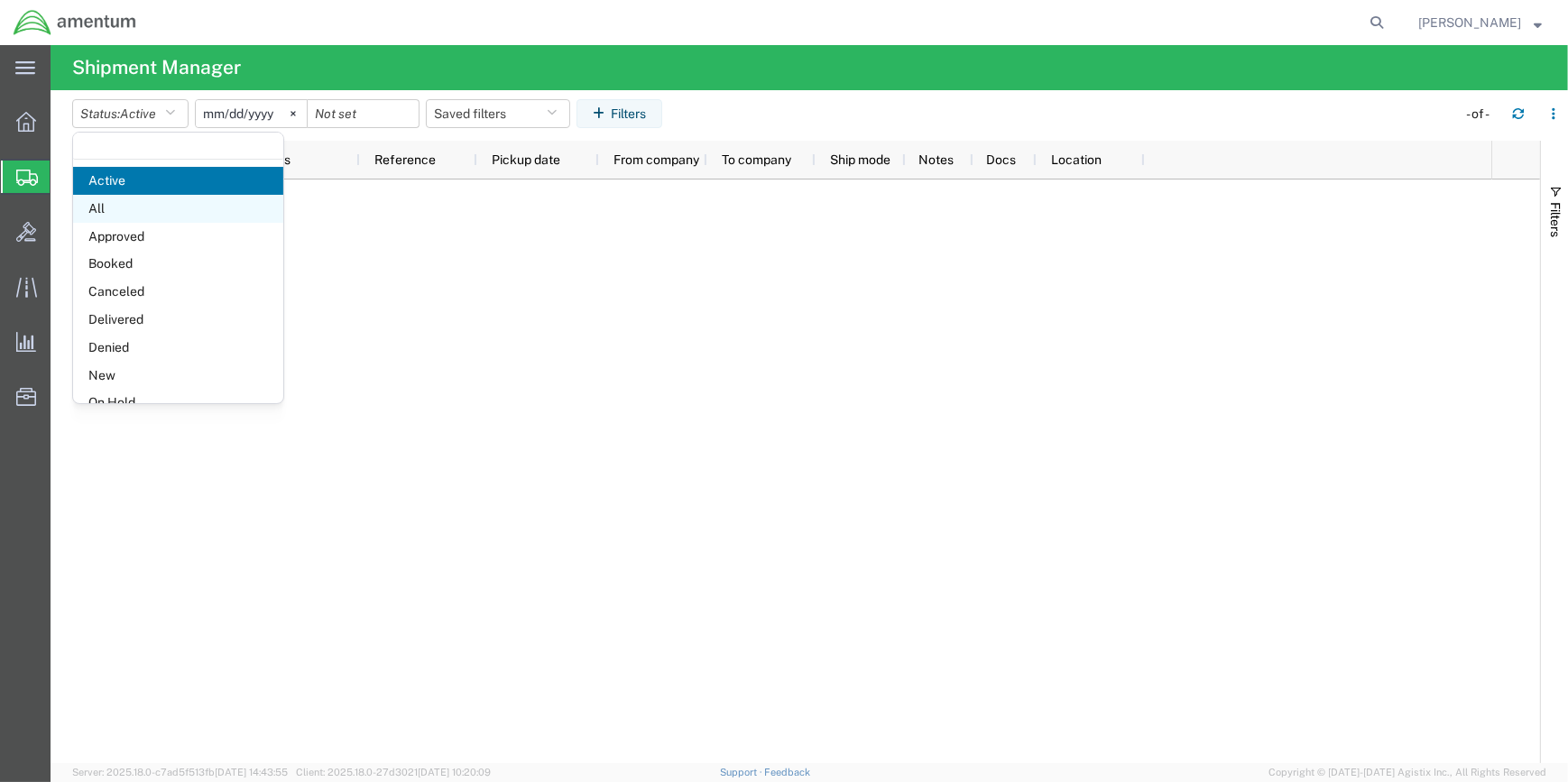
click at [106, 206] on span "All" at bounding box center [177, 208] width 210 height 28
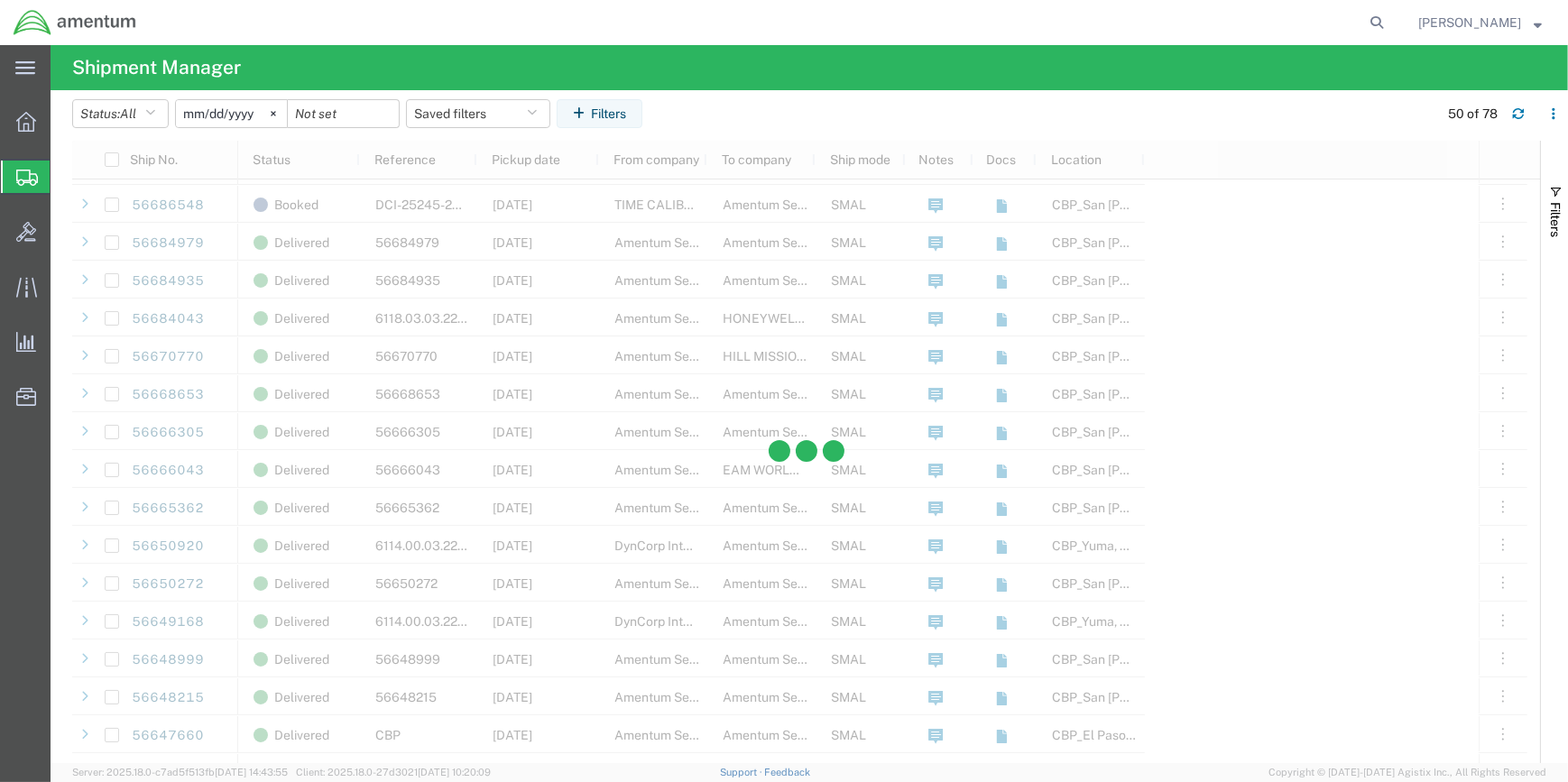
scroll to position [1147, 0]
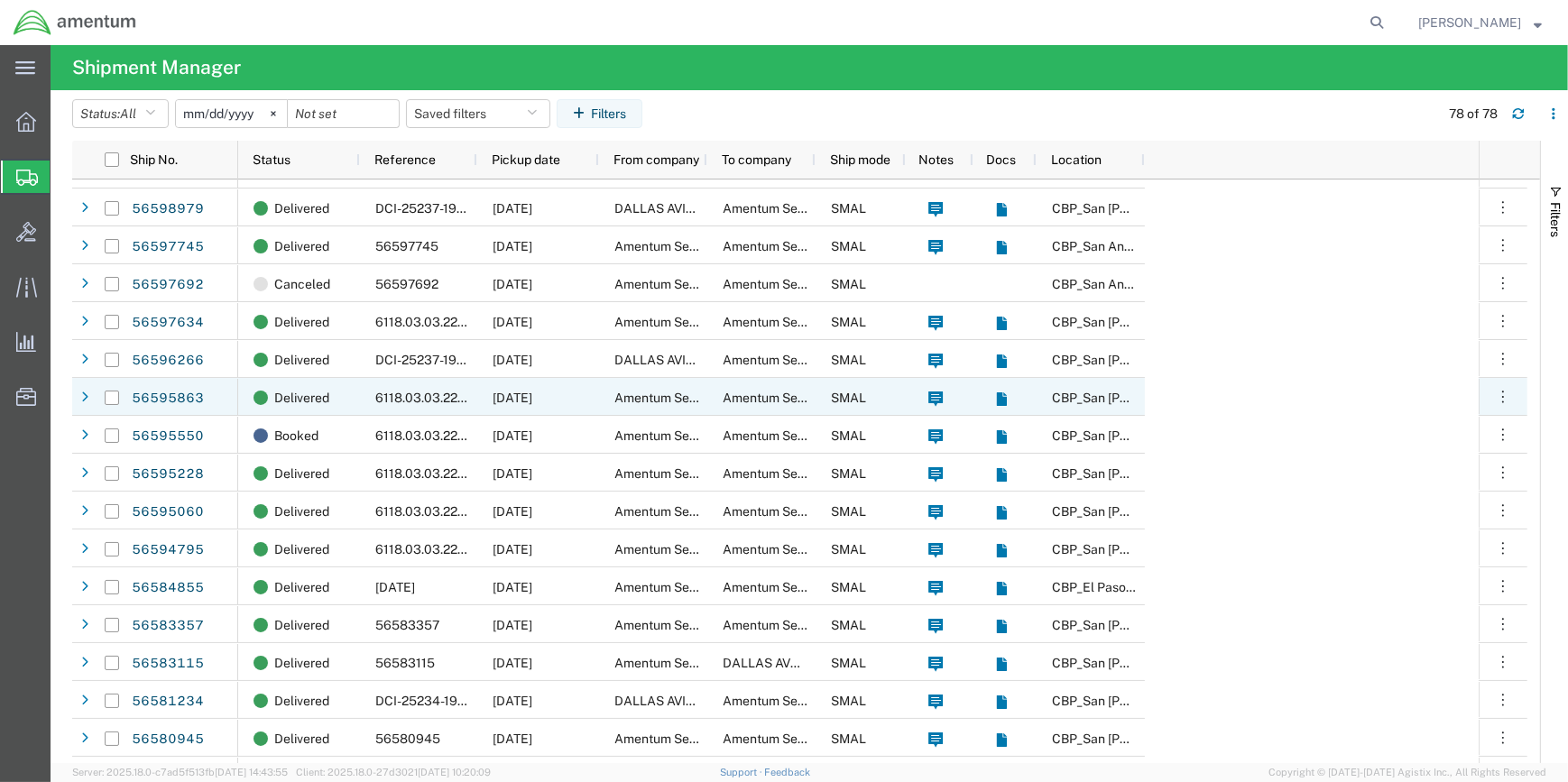
scroll to position [2371, 0]
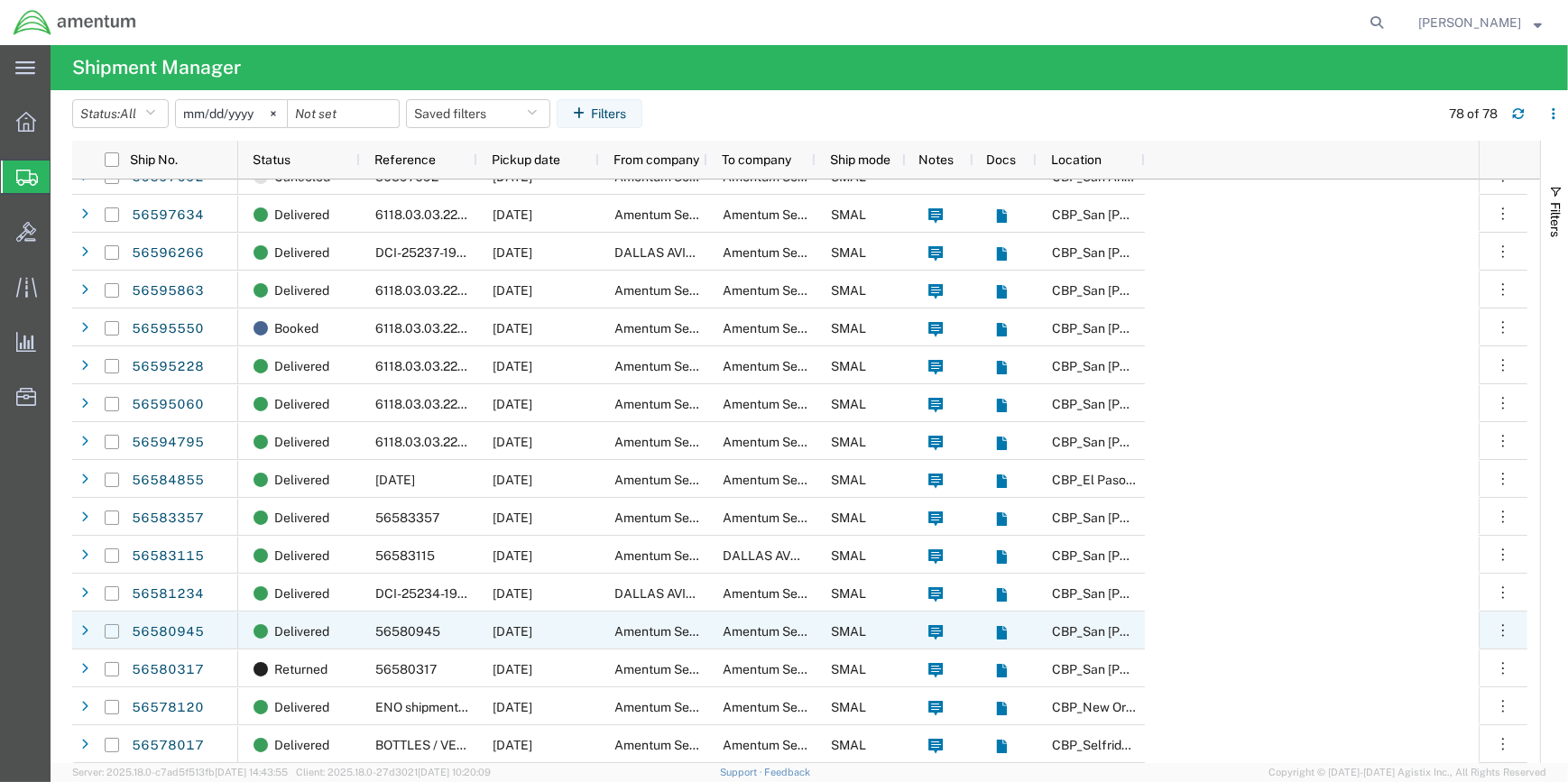
click at [109, 626] on input "Press Space to toggle row selection (unchecked)" at bounding box center [112, 631] width 15 height 15
checkbox input "true"
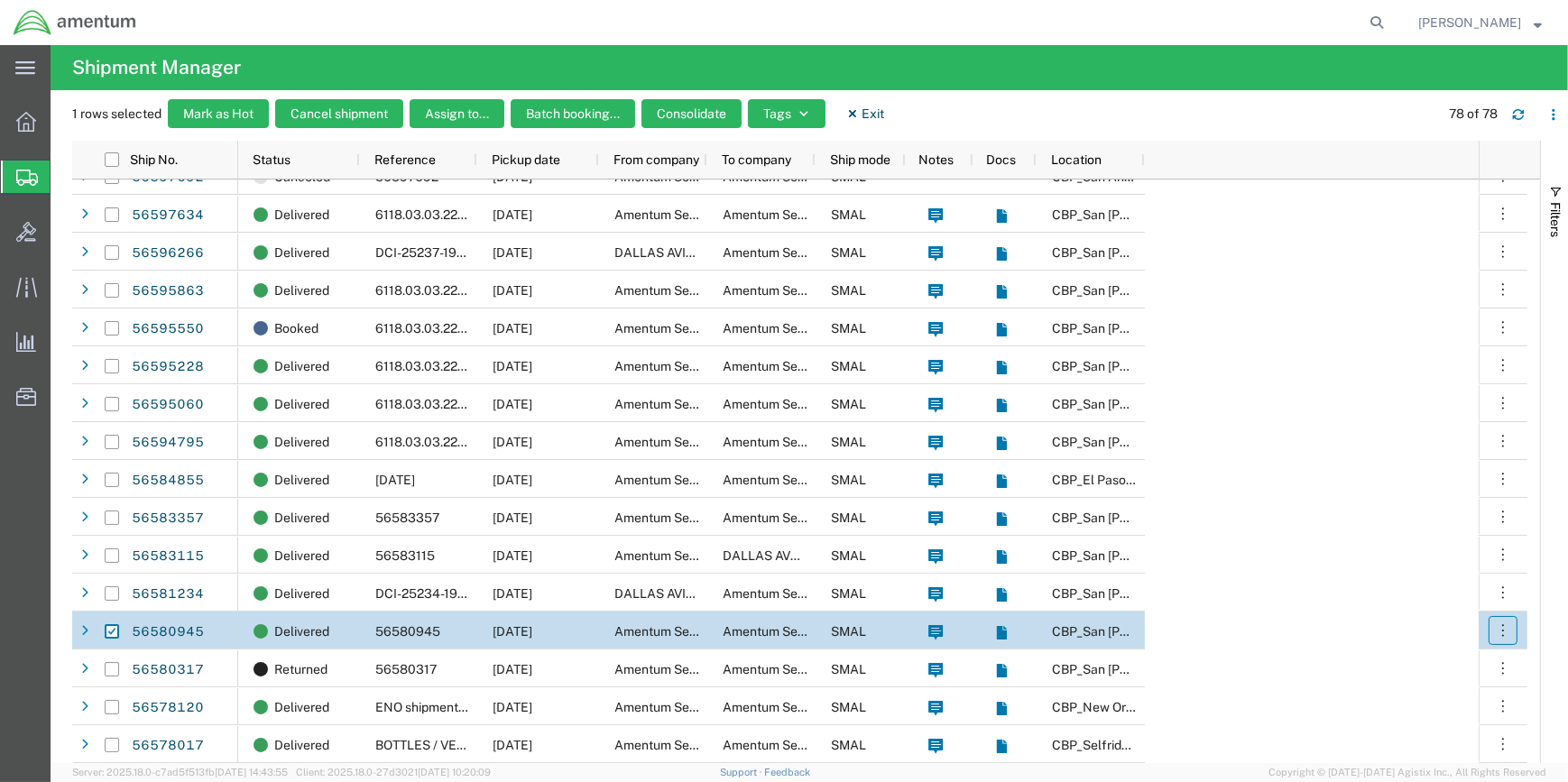
click at [1503, 623] on icon "button" at bounding box center [1503, 630] width 18 height 18
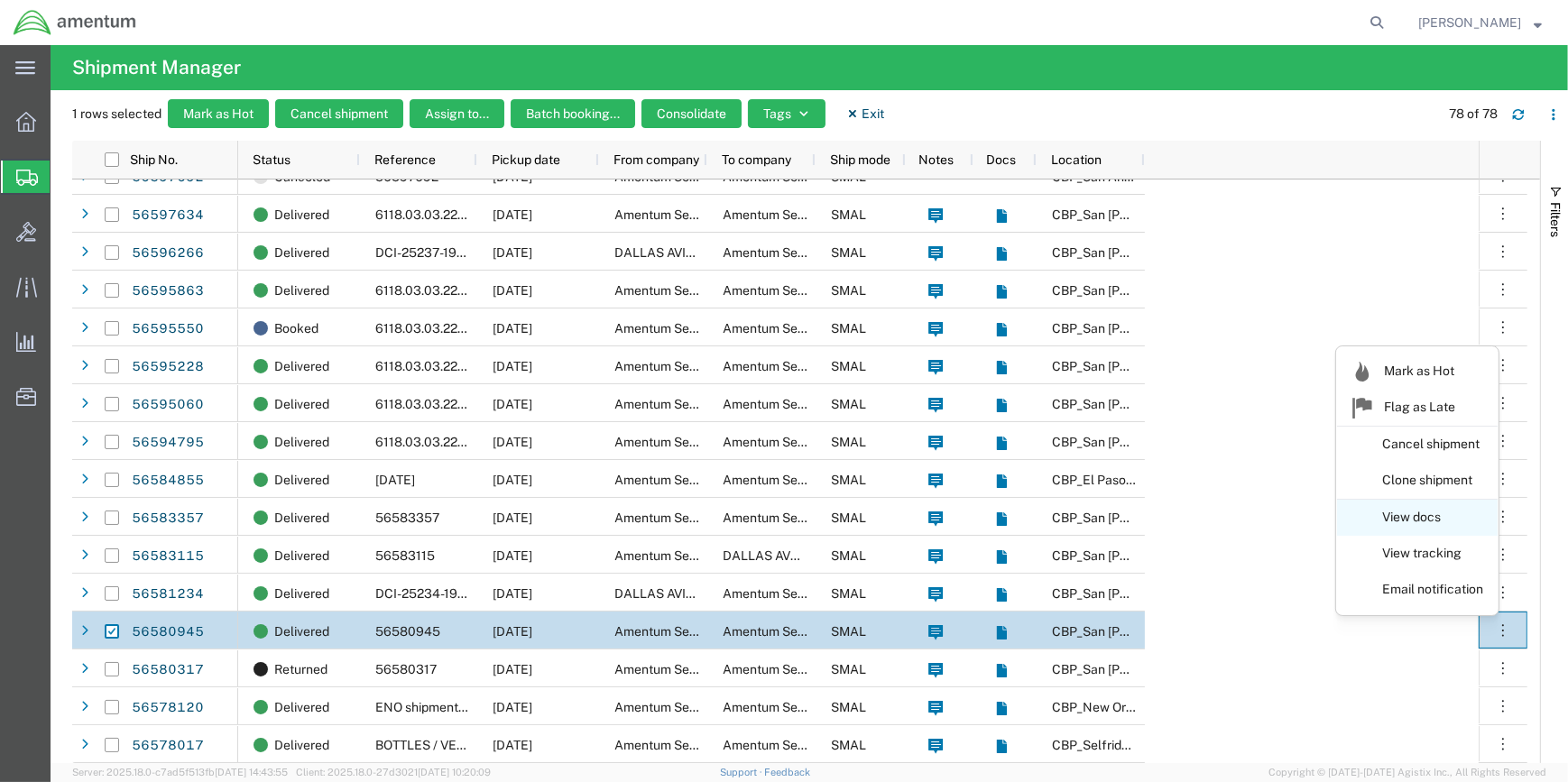
click at [1416, 515] on link "View docs" at bounding box center [1417, 517] width 161 height 33
